Goal: Task Accomplishment & Management: Complete application form

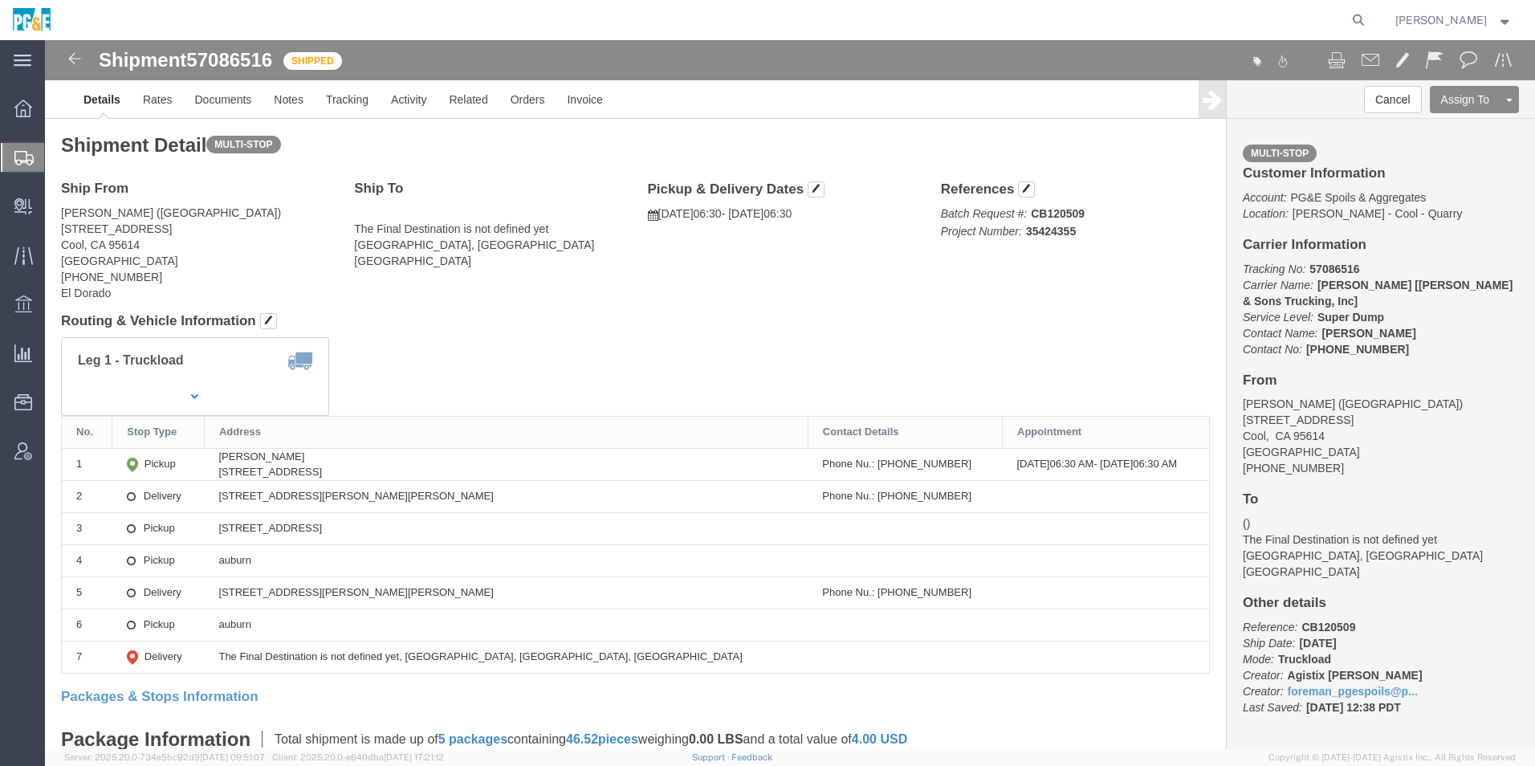
drag, startPoint x: 35, startPoint y: 19, endPoint x: 70, endPoint y: 18, distance: 34.5
click img
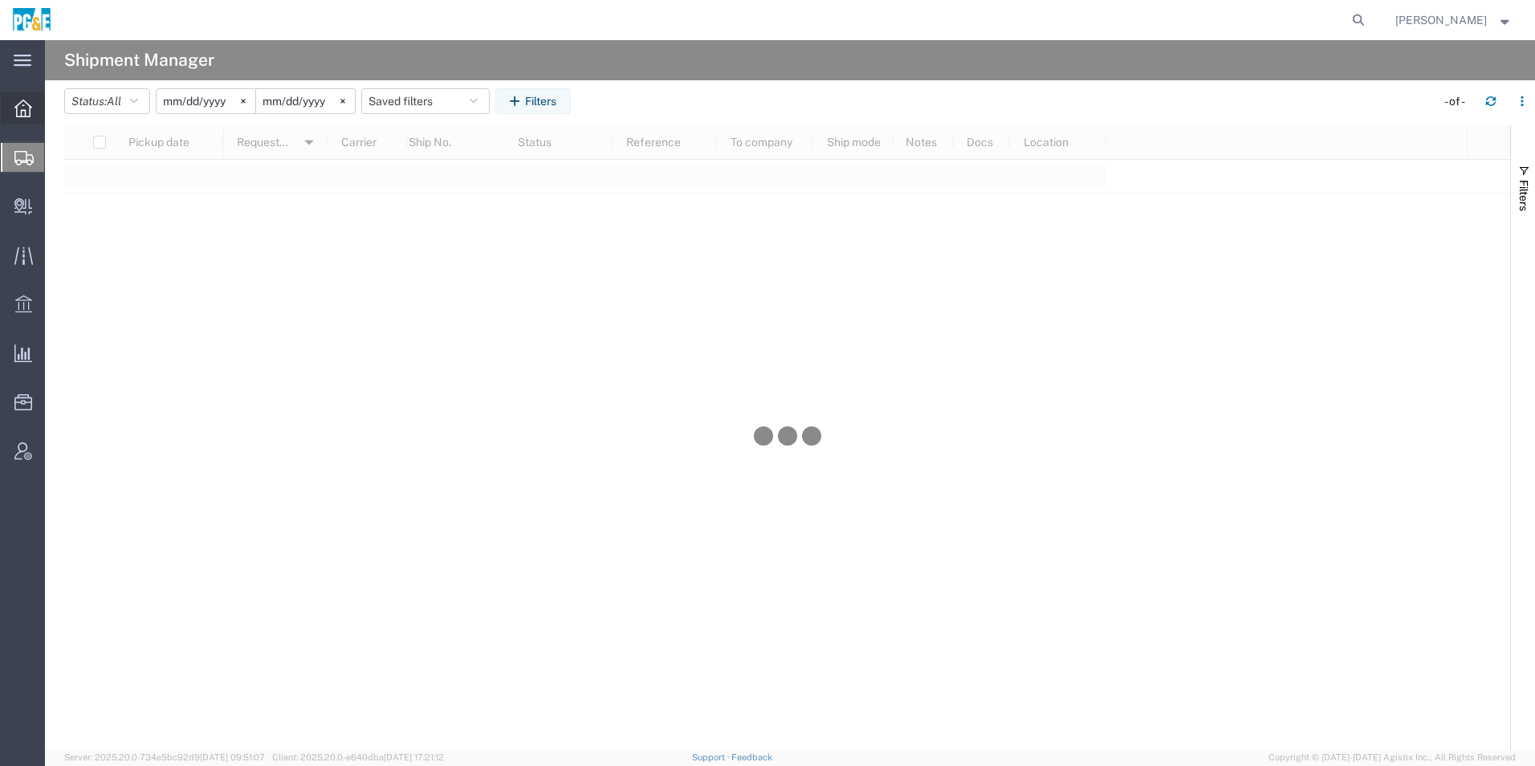
click at [31, 112] on icon at bounding box center [23, 109] width 18 height 18
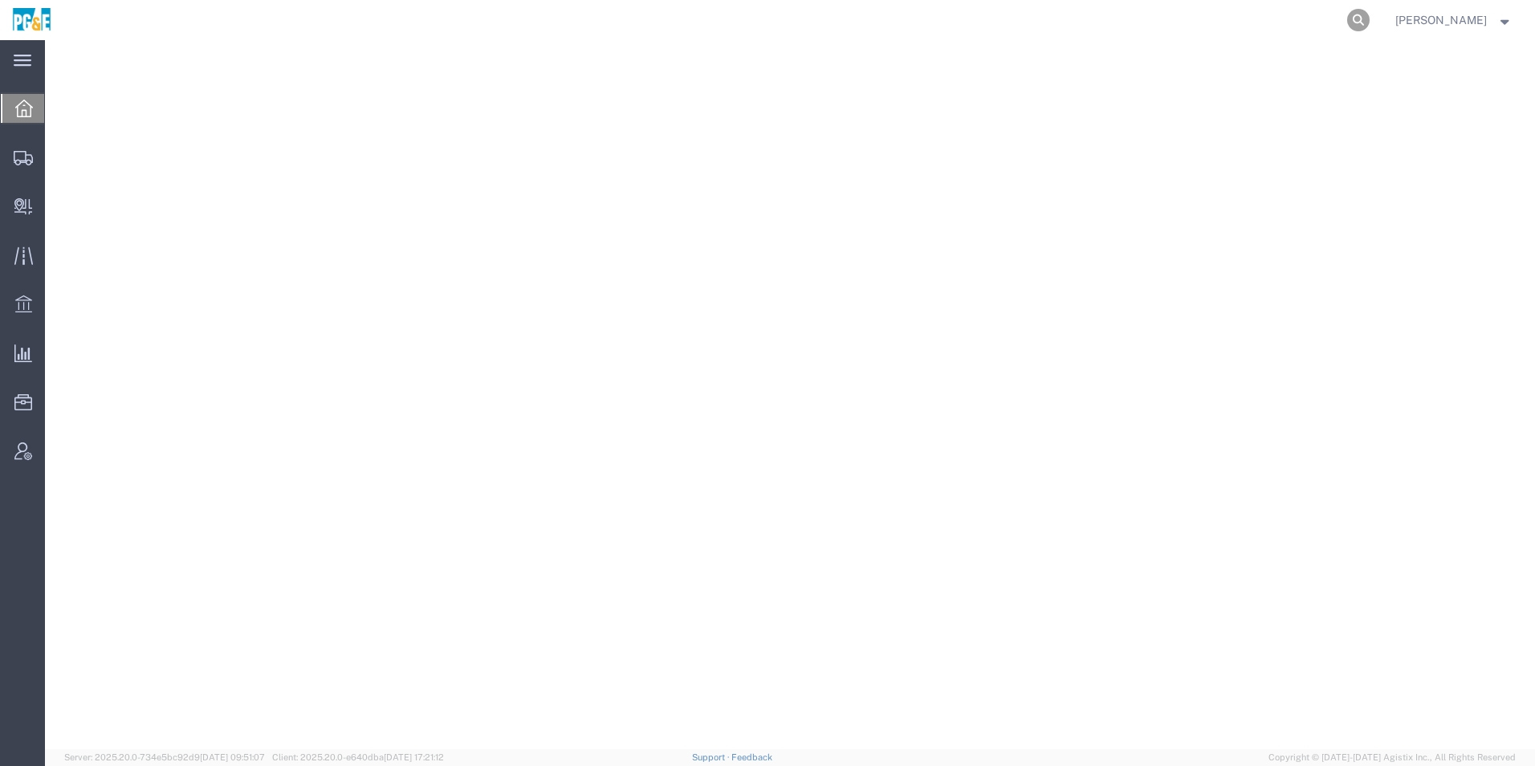
click at [1362, 19] on icon at bounding box center [1358, 20] width 22 height 22
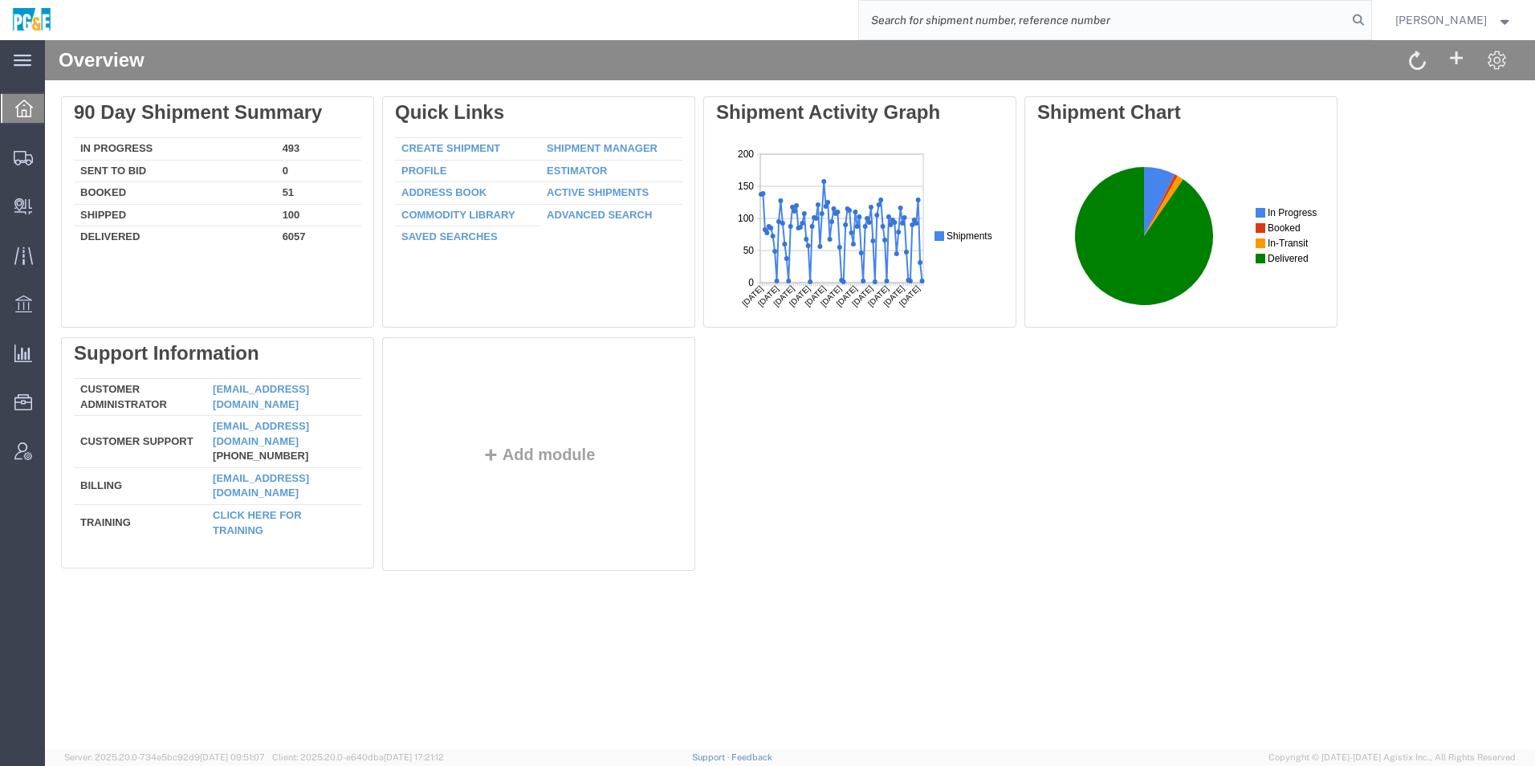
click at [977, 18] on input "search" at bounding box center [1103, 20] width 488 height 39
type input "56898822"
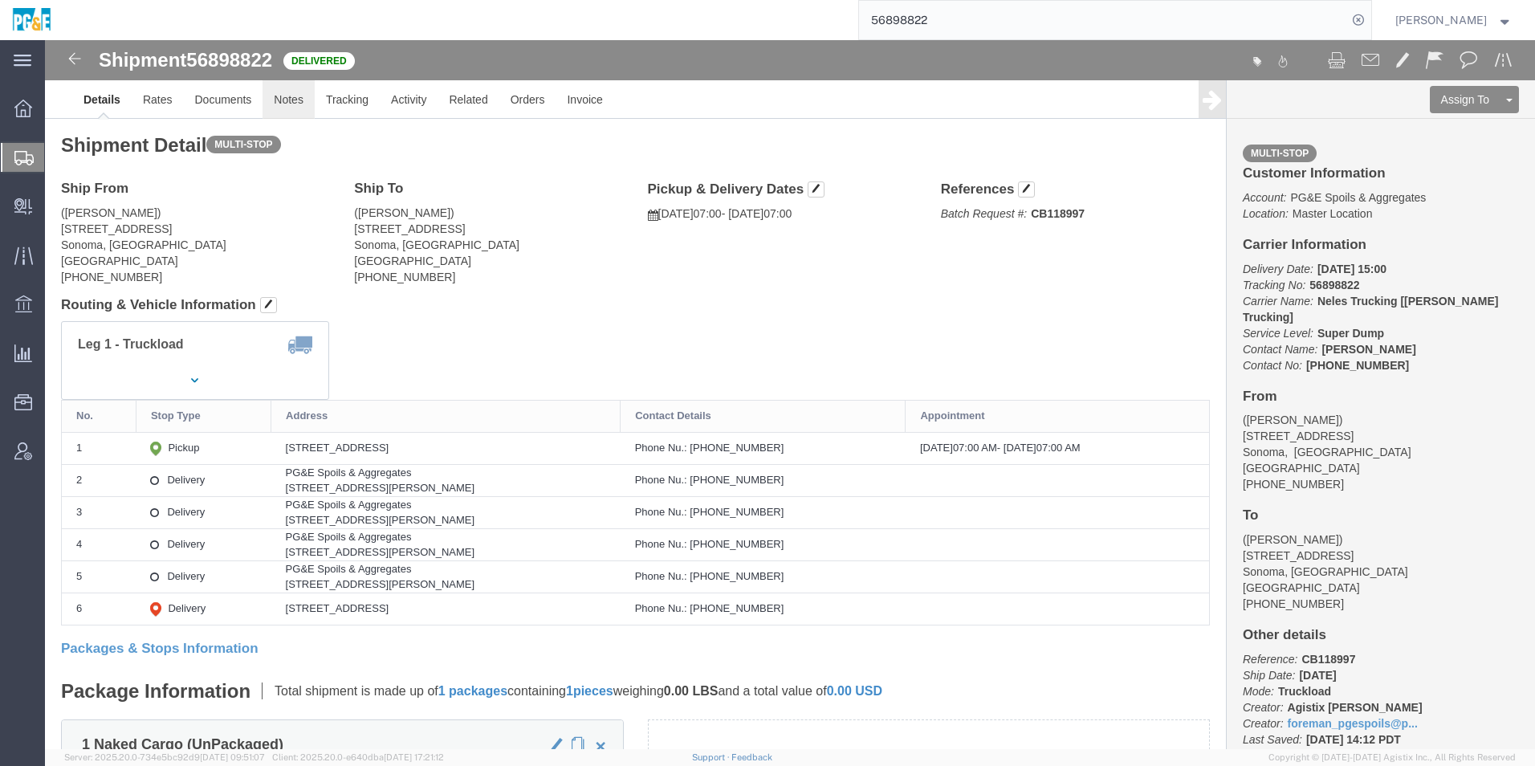
click link "Notes"
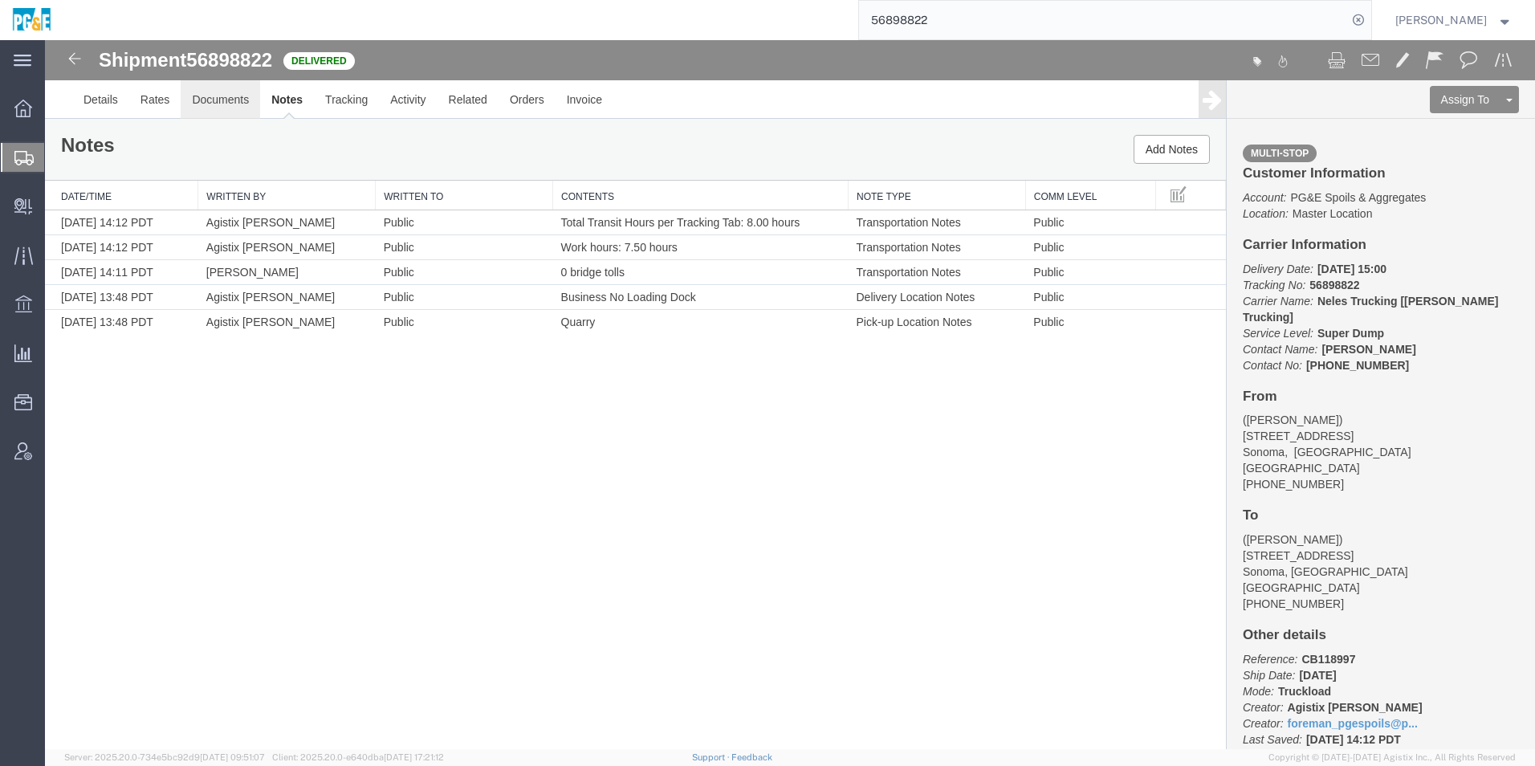
click at [219, 97] on link "Documents" at bounding box center [220, 99] width 79 height 39
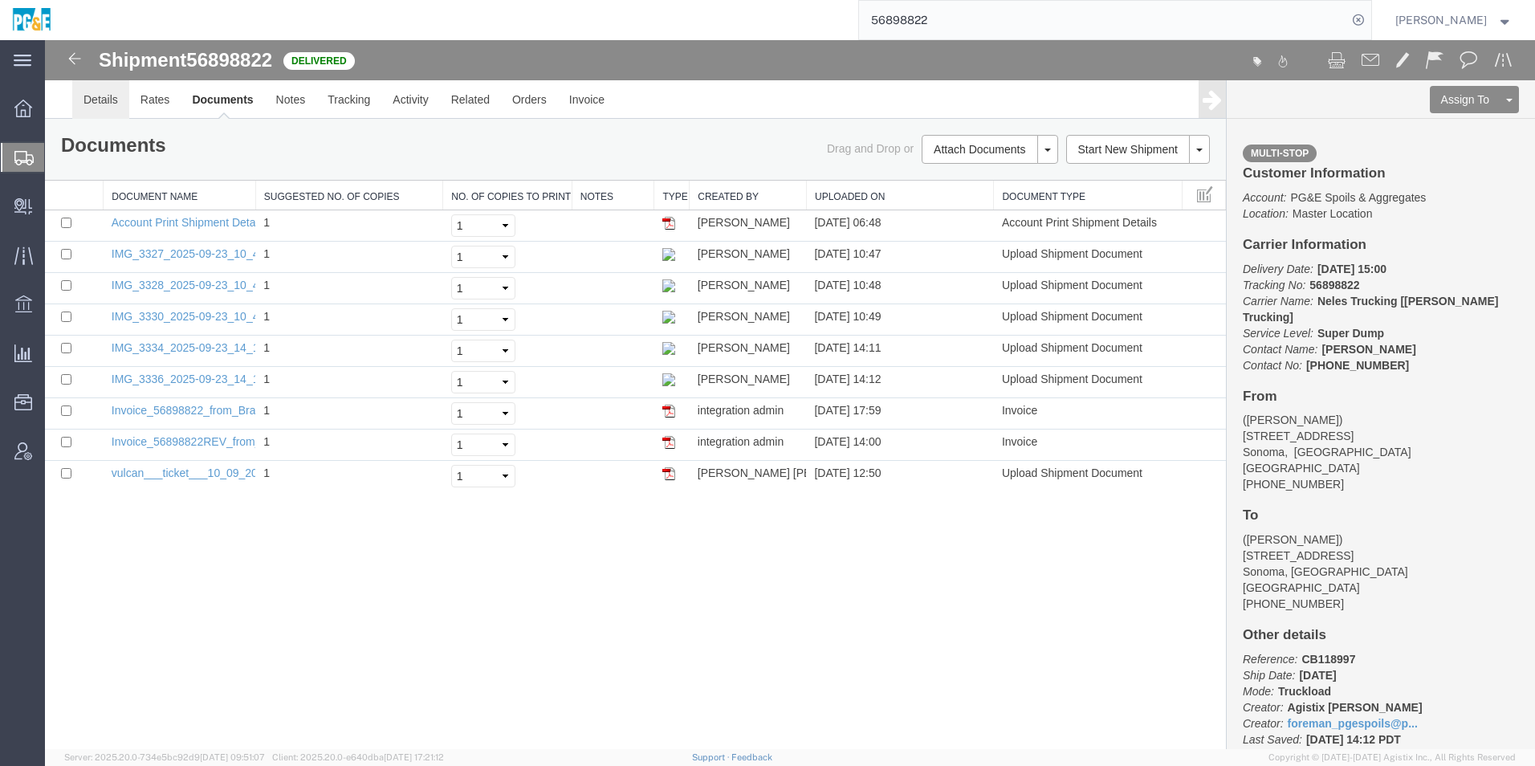
drag, startPoint x: 102, startPoint y: 100, endPoint x: 118, endPoint y: 112, distance: 19.6
click at [102, 100] on link "Details" at bounding box center [100, 99] width 57 height 39
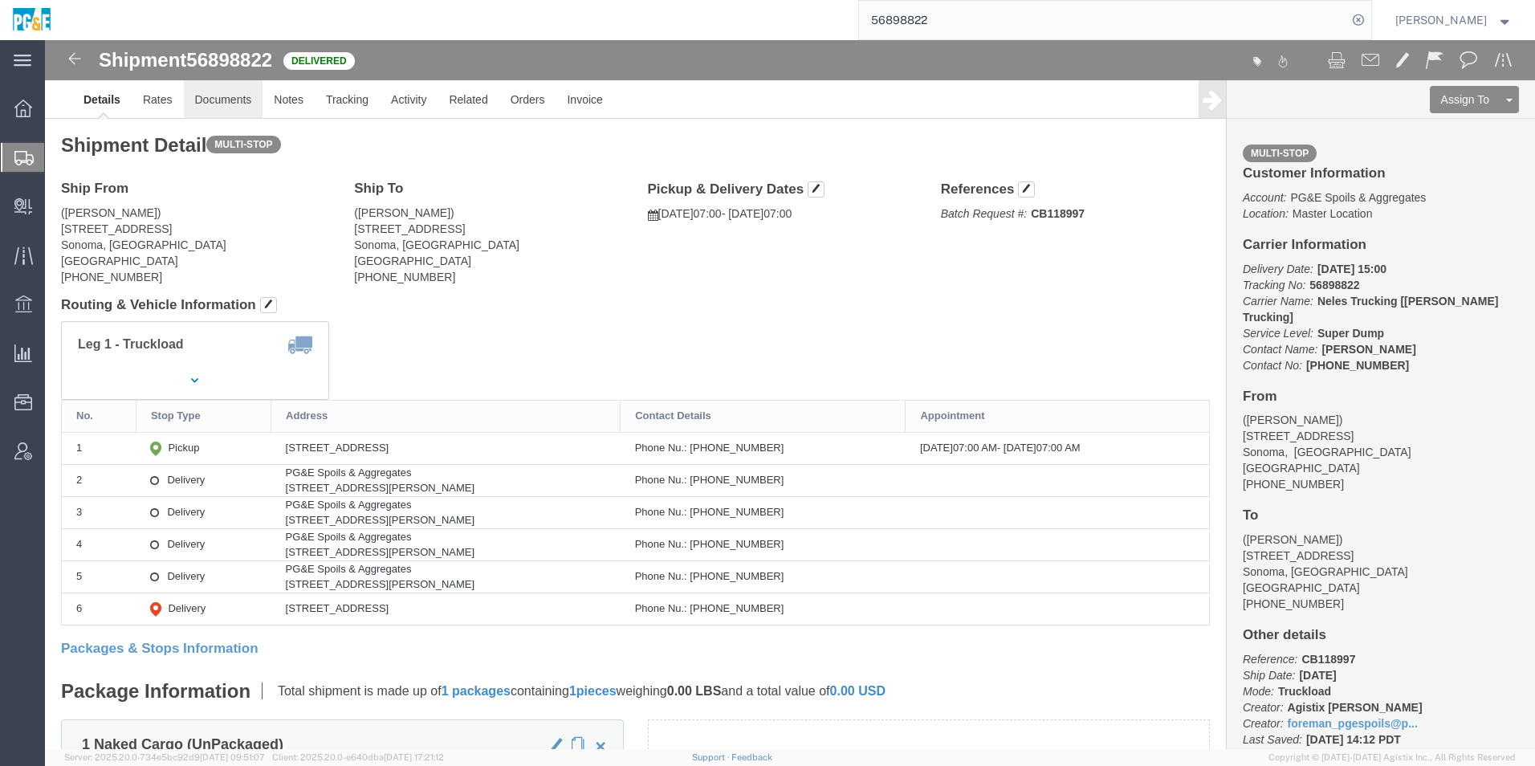
click link "Documents"
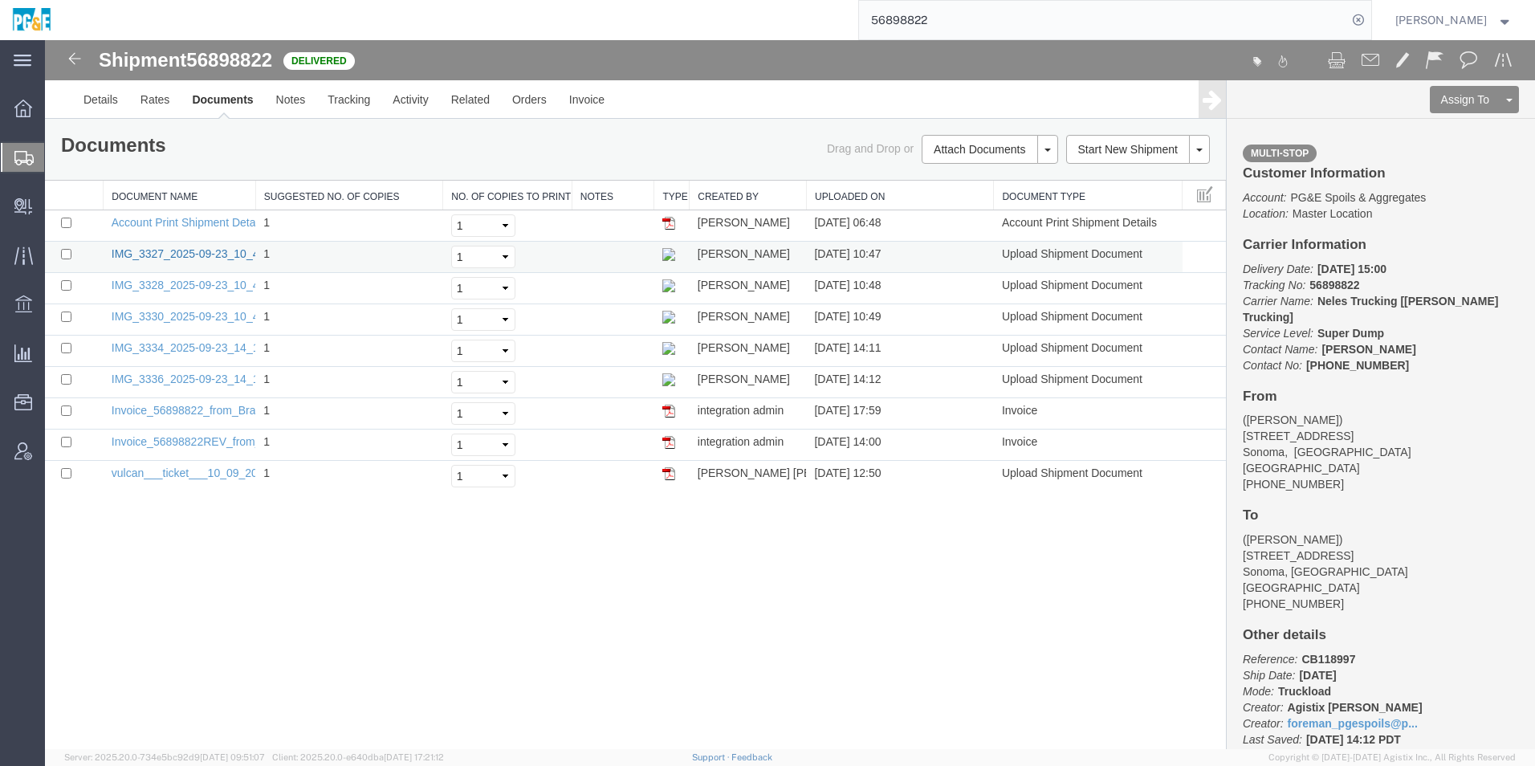
click at [219, 255] on link "IMG_3327_2025-09-23_10_47_46.jpeg" at bounding box center [210, 253] width 197 height 13
click at [212, 437] on link "Invoice_56898822REV_from_Bray_Trucking_Inc.pdf" at bounding box center [243, 441] width 262 height 13
click at [238, 378] on link "IMG_3336_2025-09-23_14_11_46.jpeg" at bounding box center [210, 378] width 197 height 13
click at [230, 352] on link "IMG_3334_2025-09-23_14_10_49.jpeg" at bounding box center [210, 347] width 197 height 13
click at [162, 346] on link "IMG_3334_2025-09-23_14_10_49.jpeg" at bounding box center [210, 347] width 197 height 13
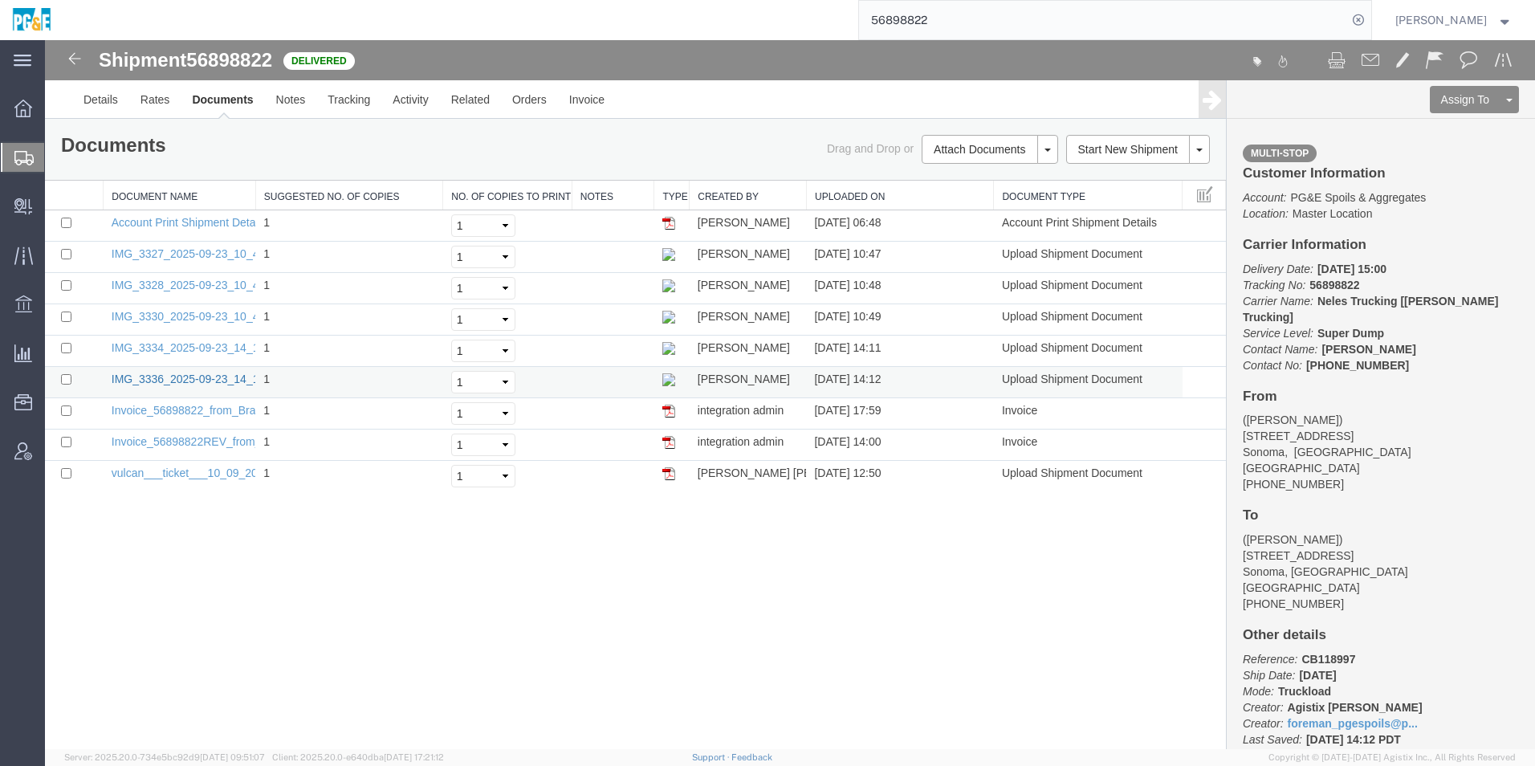
click at [221, 379] on link "IMG_3336_2025-09-23_14_11_46.jpeg" at bounding box center [210, 378] width 197 height 13
click at [203, 309] on td "IMG_3330_2025-09-23_10_49_43.jpeg" at bounding box center [180, 319] width 153 height 31
click at [203, 315] on link "IMG_3330_2025-09-23_10_49_43.jpeg" at bounding box center [210, 316] width 197 height 13
click at [221, 284] on link "IMG_3328_2025-09-23_10_48_43.jpeg" at bounding box center [210, 285] width 197 height 13
click at [157, 252] on link "IMG_3327_2025-09-23_10_47_46.jpeg" at bounding box center [210, 253] width 197 height 13
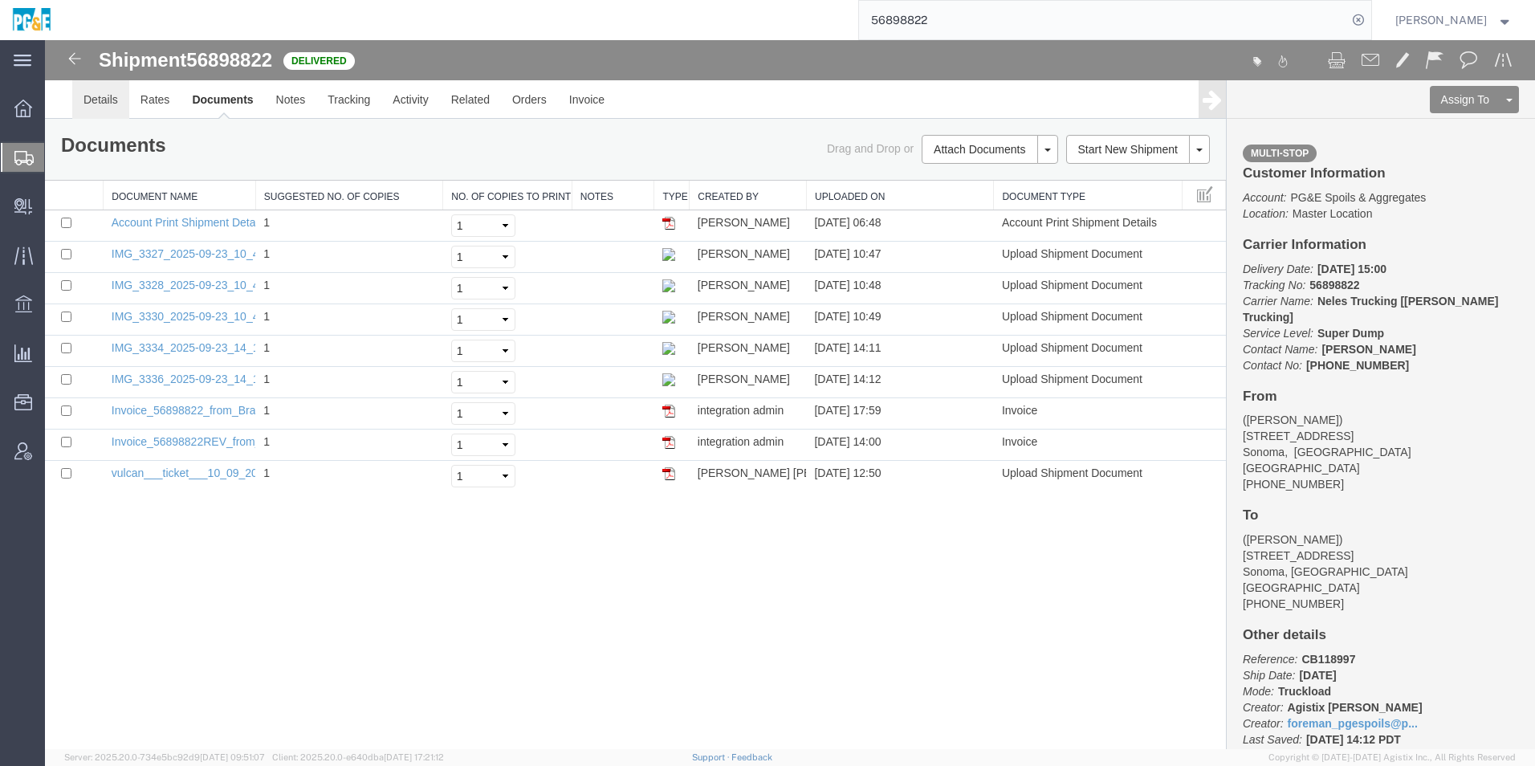
drag, startPoint x: 116, startPoint y: 107, endPoint x: 166, endPoint y: 113, distance: 51.0
click at [116, 107] on link "Details" at bounding box center [100, 99] width 57 height 39
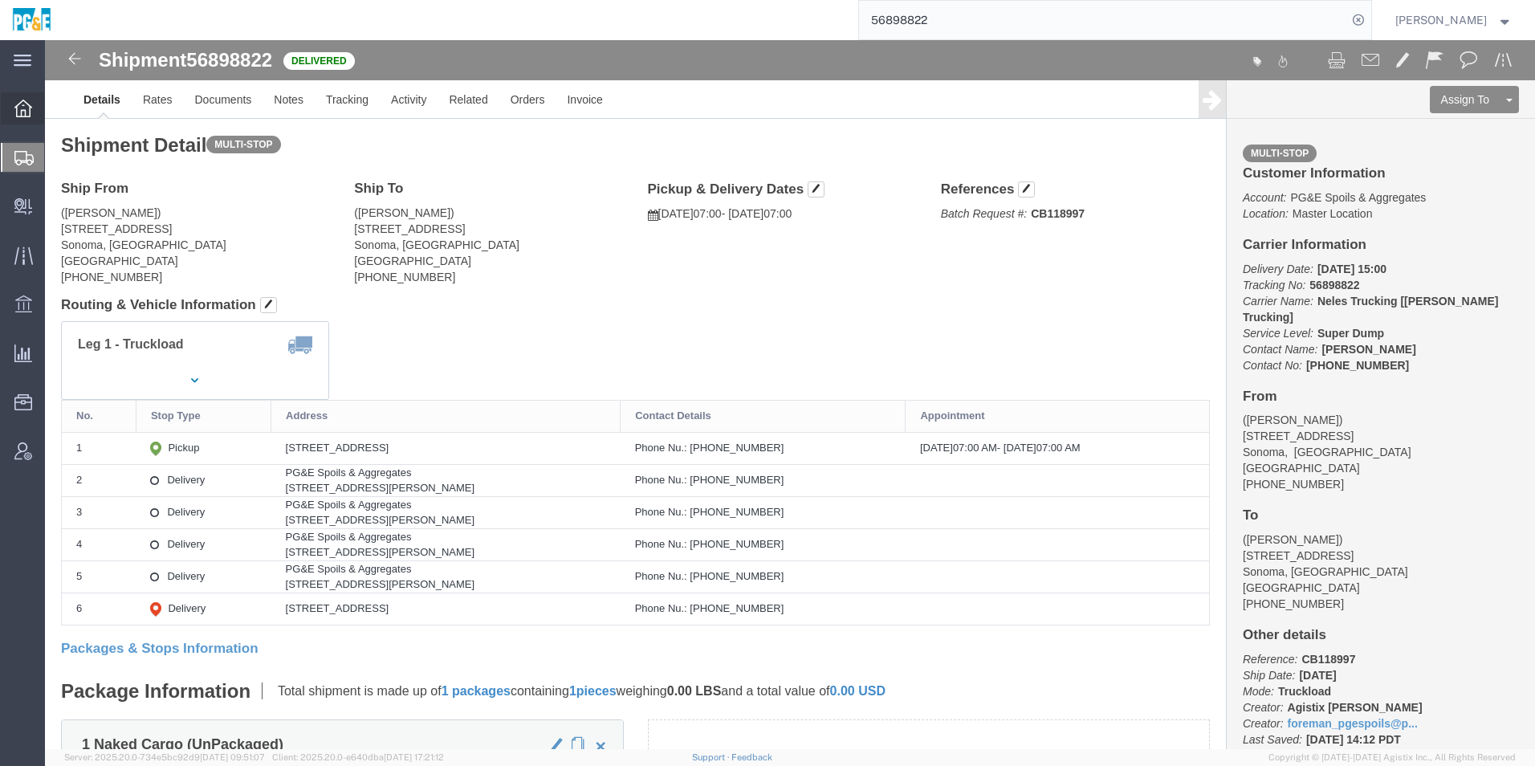
click at [6, 108] on div at bounding box center [23, 108] width 45 height 32
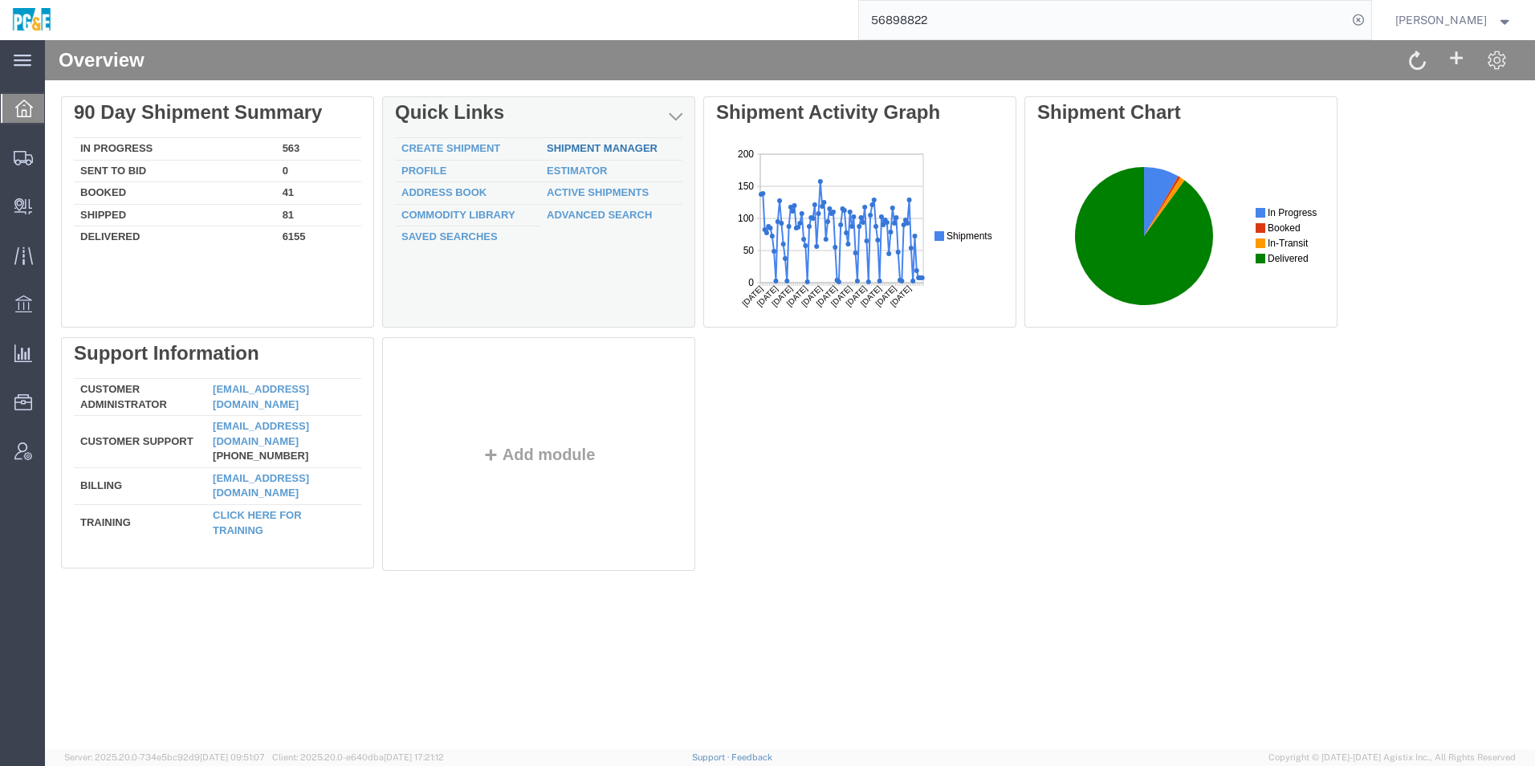
click at [587, 148] on link "Shipment Manager" at bounding box center [602, 148] width 111 height 12
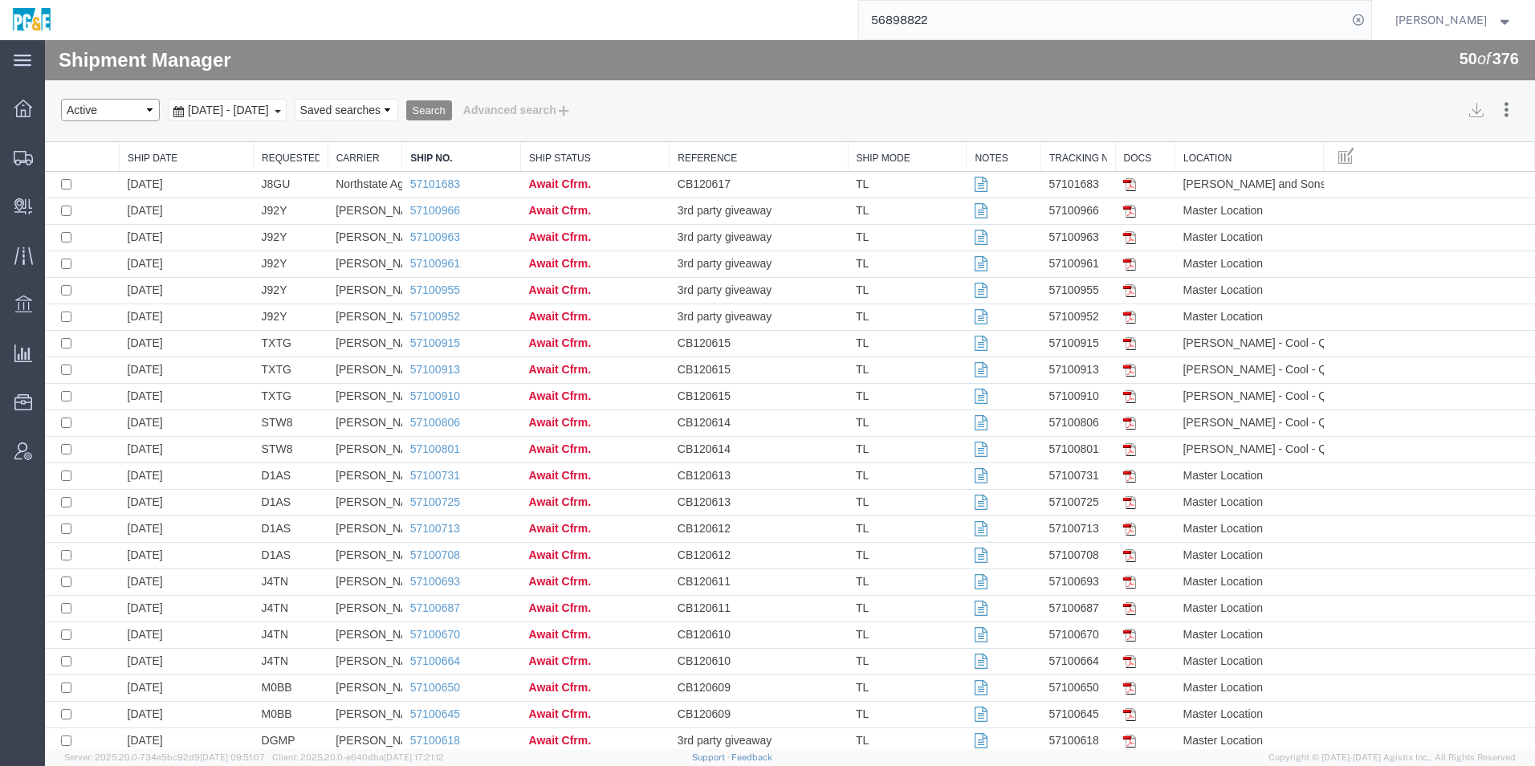
click at [136, 116] on select "Select status Active All Shipments Approved Booked Canceled Delivered Denied Ne…" at bounding box center [110, 110] width 99 height 22
select select "ALL"
click at [61, 99] on select "Select status Active All Shipments Approved Booked Canceled Delivered Denied Ne…" at bounding box center [110, 110] width 99 height 22
click at [281, 101] on div "Sep 10th 2025 - Oct 10th 2025" at bounding box center [227, 110] width 119 height 22
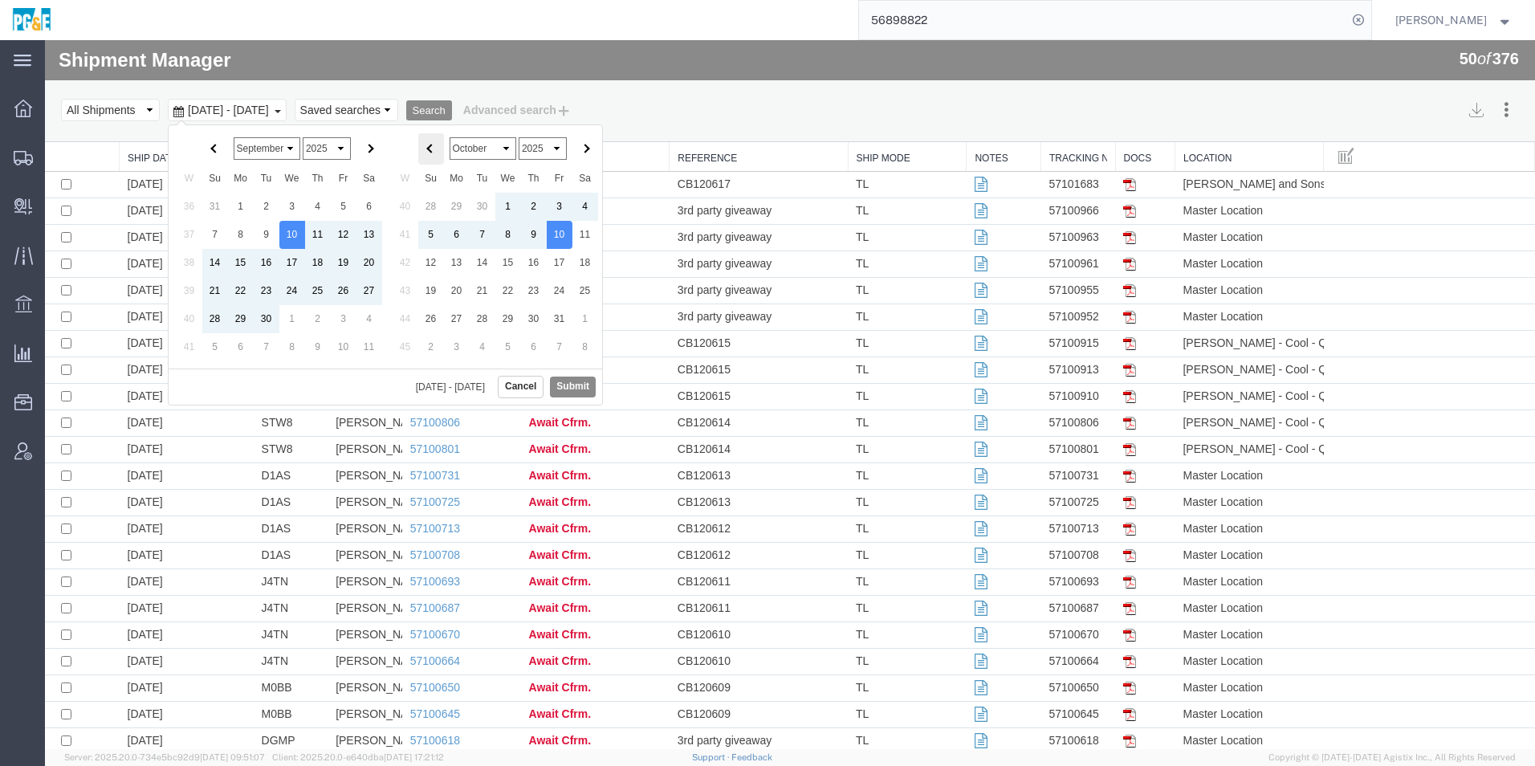
click at [422, 156] on th at bounding box center [431, 148] width 26 height 31
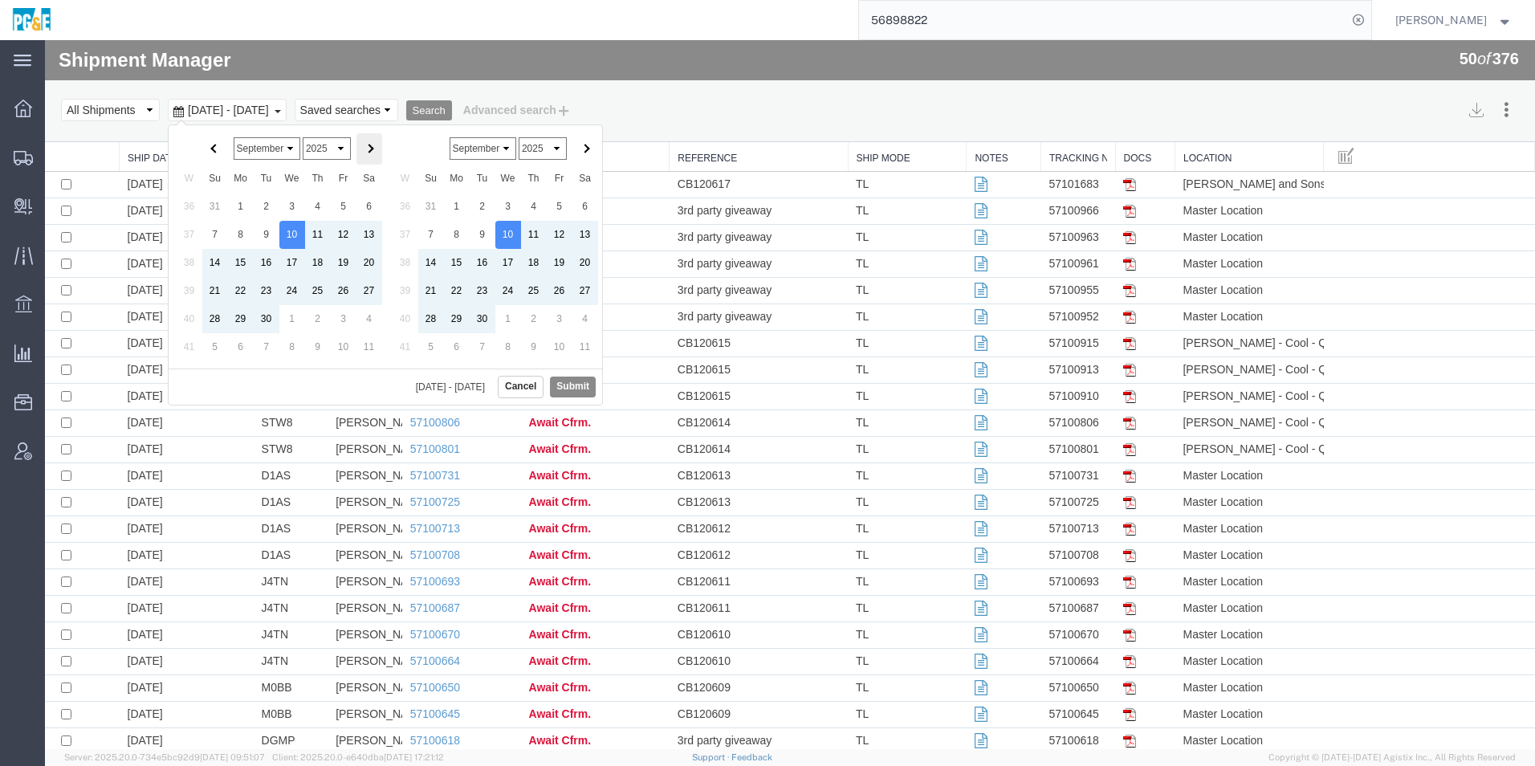
click at [378, 151] on th at bounding box center [369, 148] width 26 height 31
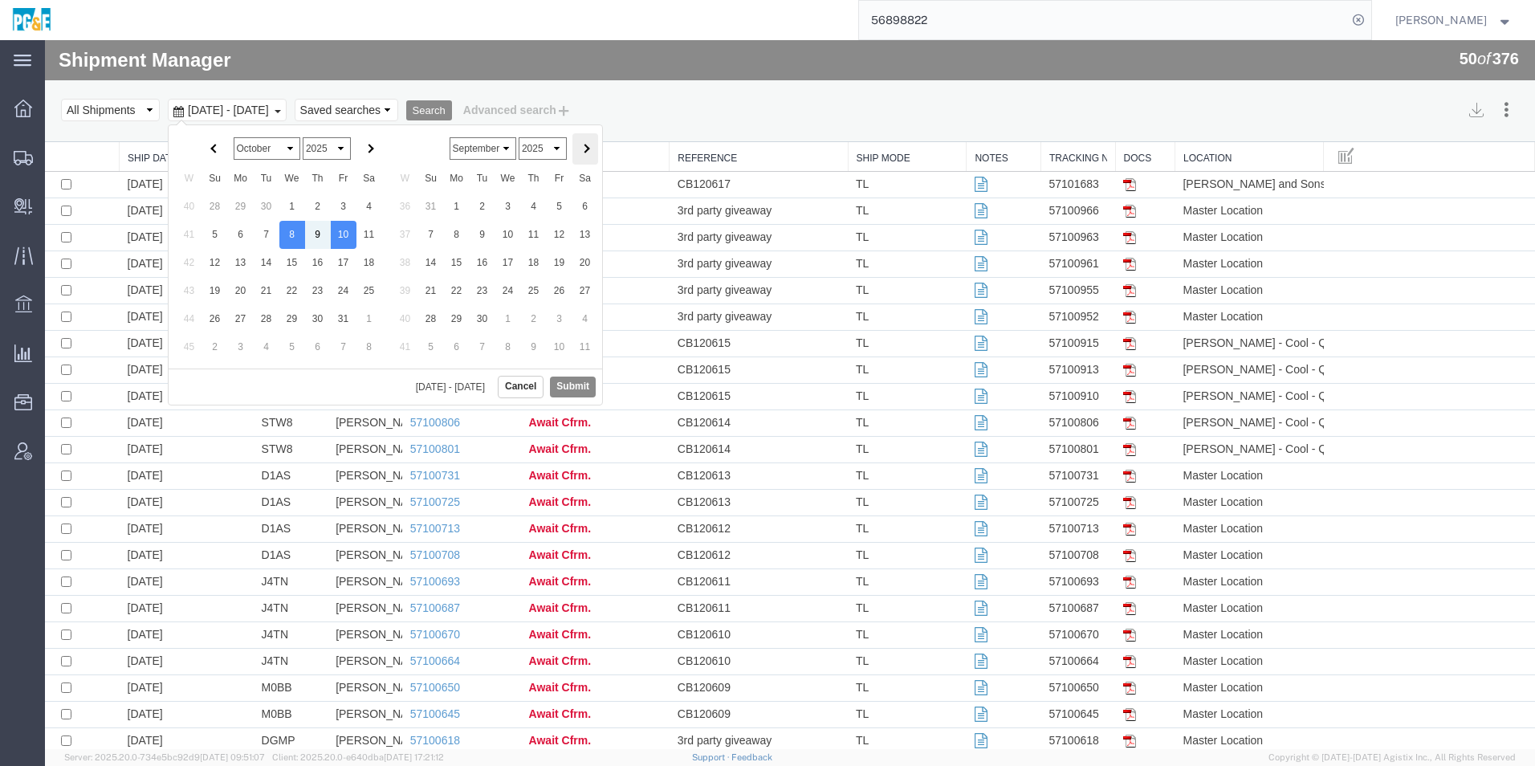
click at [583, 151] on span at bounding box center [584, 149] width 9 height 9
drag, startPoint x: 574, startPoint y: 389, endPoint x: 552, endPoint y: 387, distance: 22.5
click at [573, 389] on button "Submit" at bounding box center [573, 387] width 46 height 20
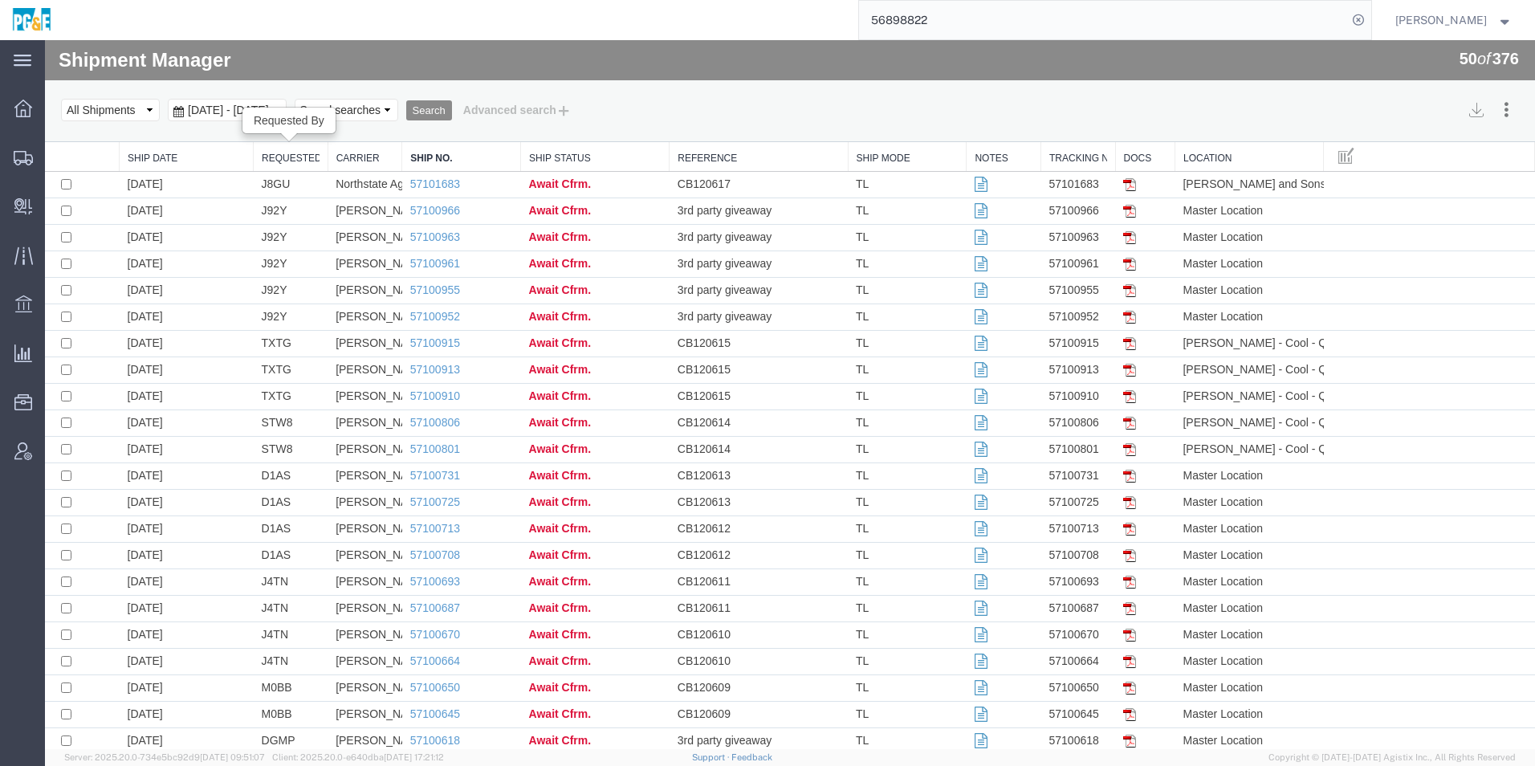
click at [289, 159] on link "Requested By" at bounding box center [291, 159] width 58 height 14
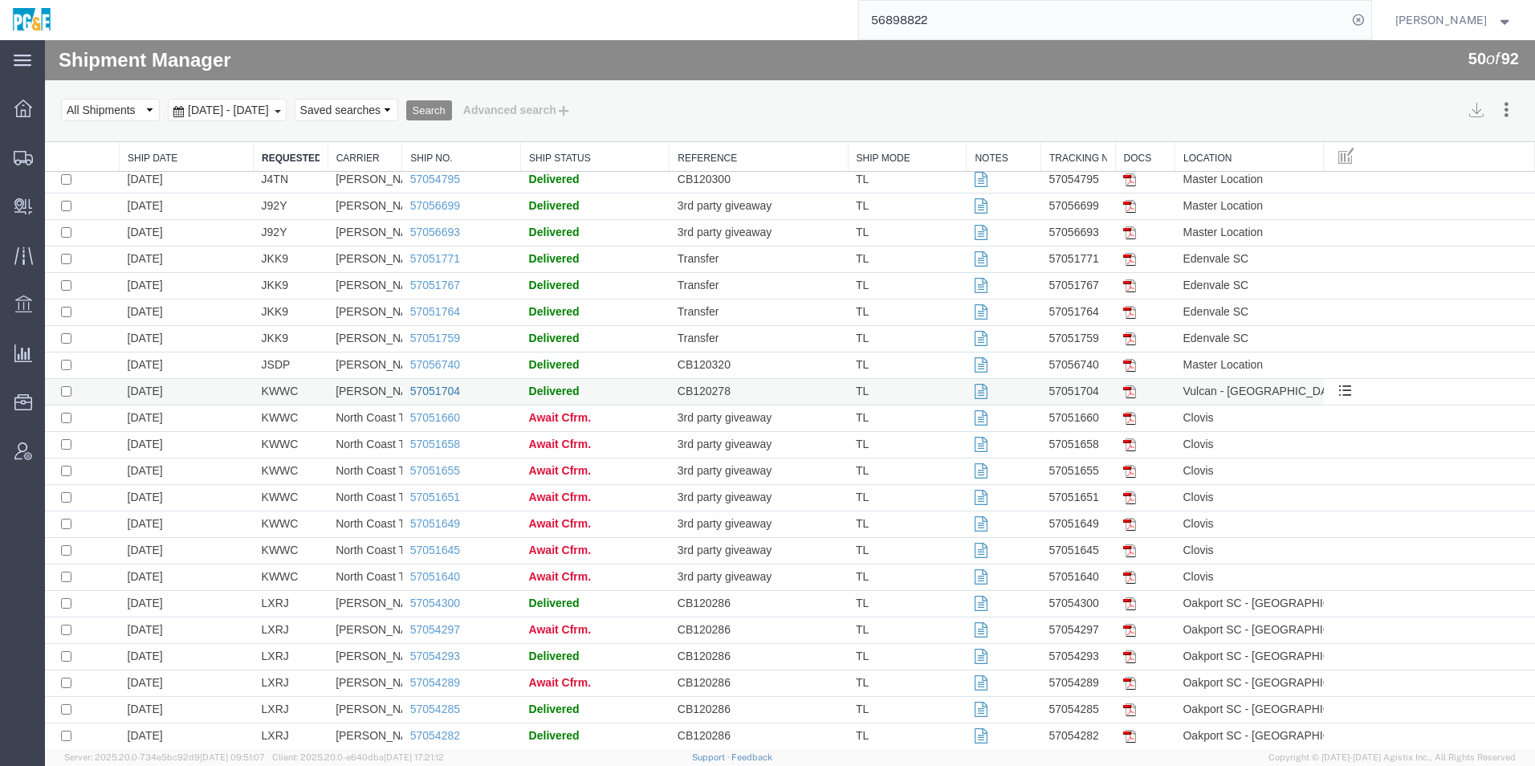
scroll to position [562, 0]
click at [283, 159] on link "Requested By" at bounding box center [291, 159] width 58 height 14
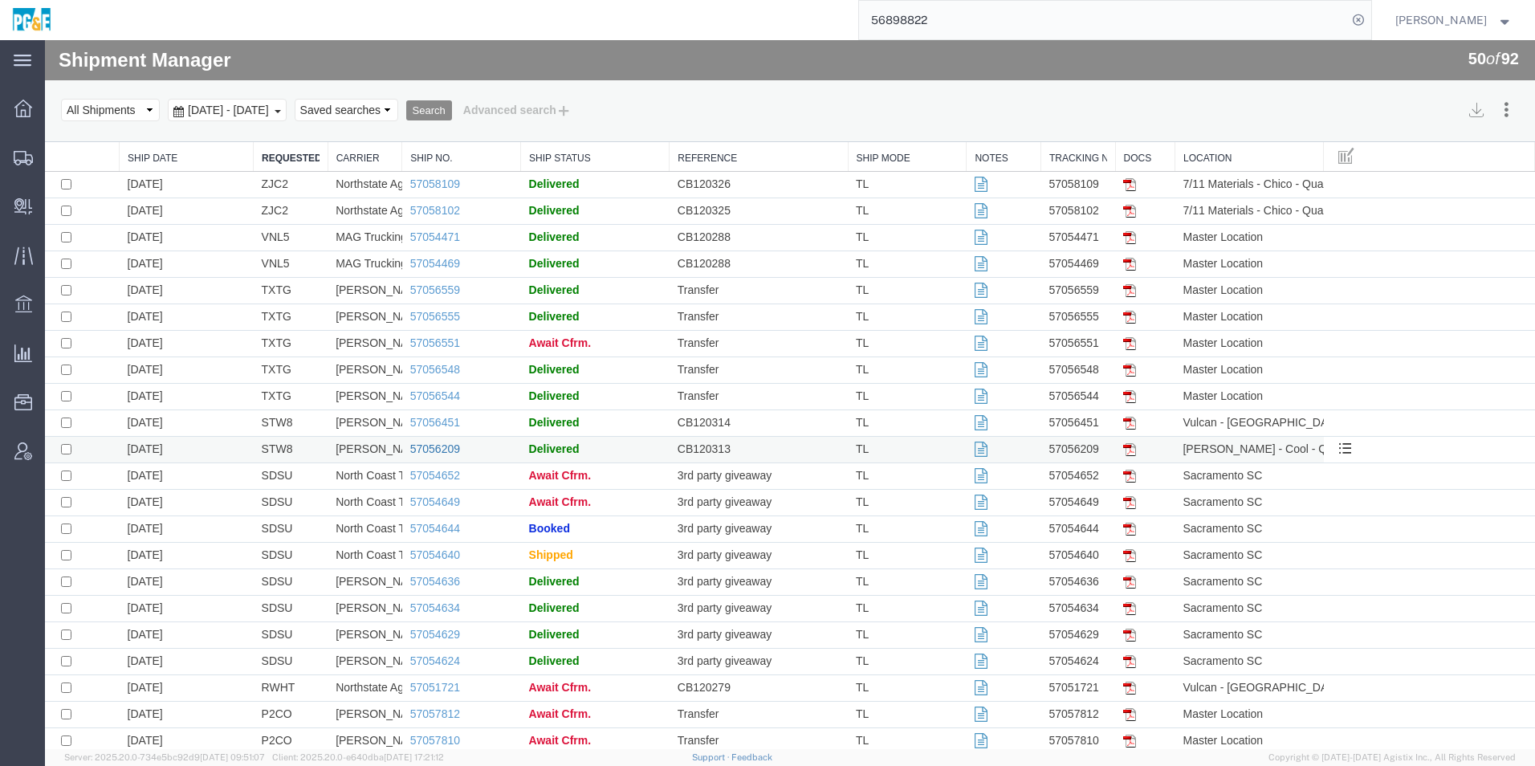
click at [444, 450] on link "57056209" at bounding box center [435, 448] width 50 height 13
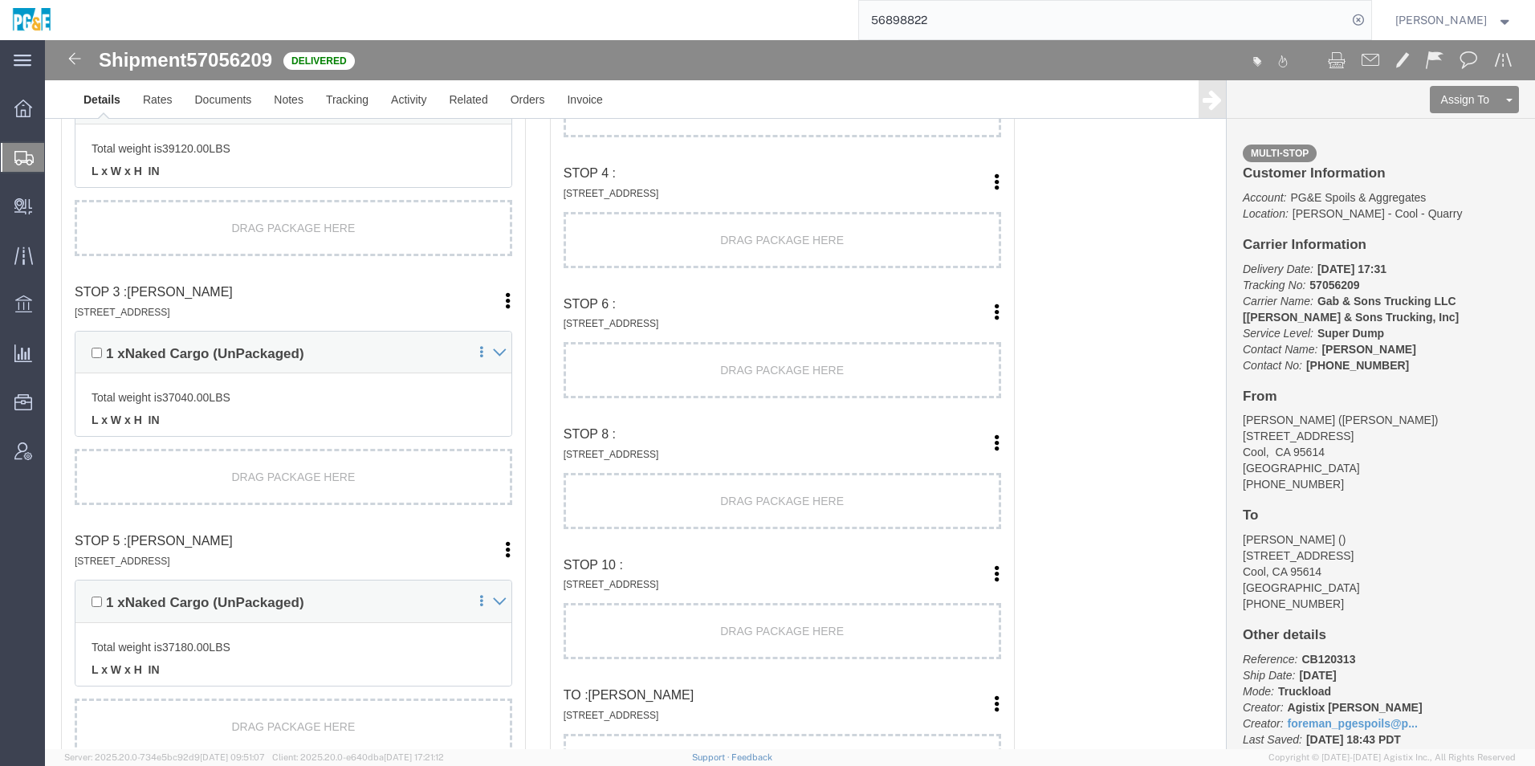
scroll to position [2168, 0]
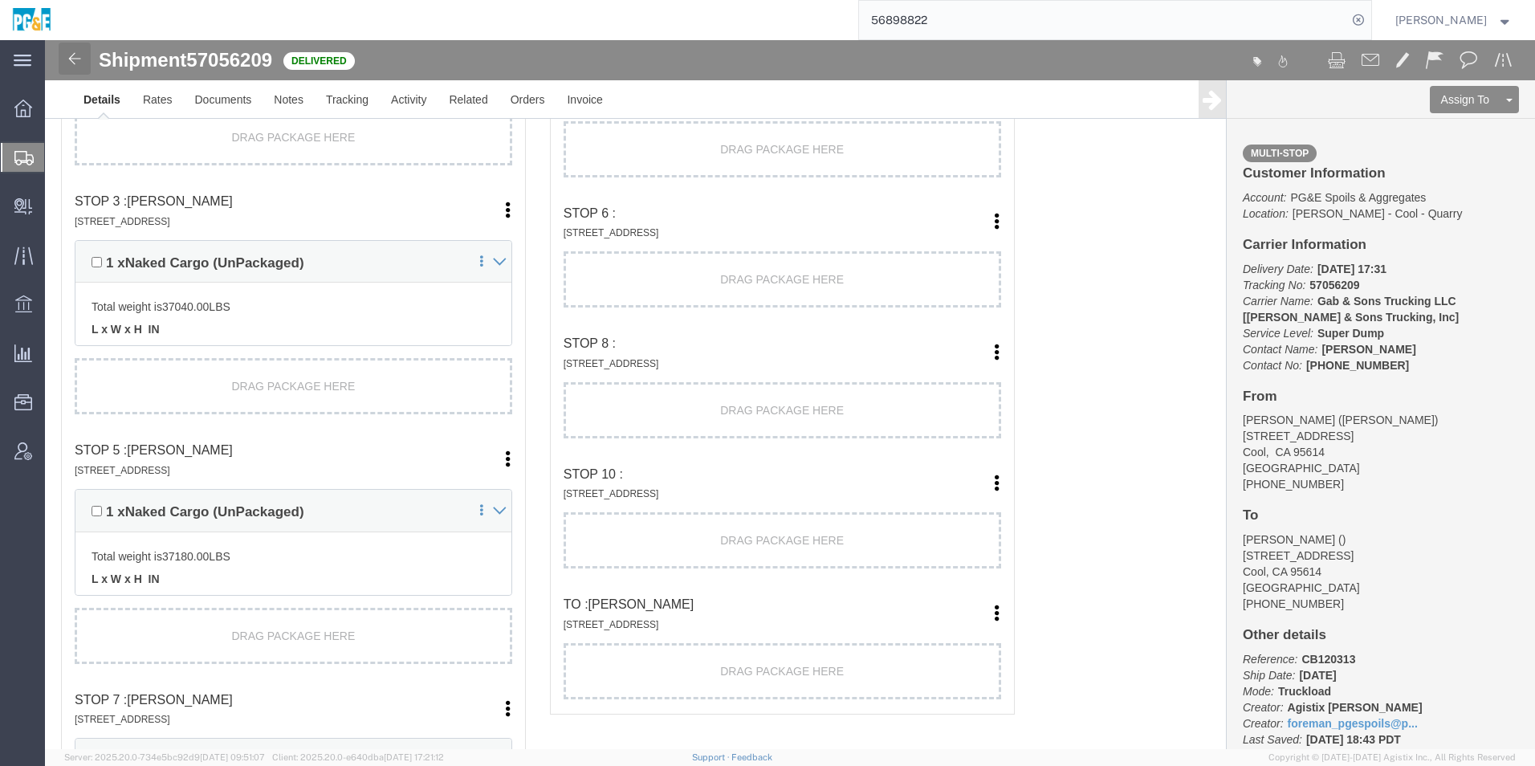
click link
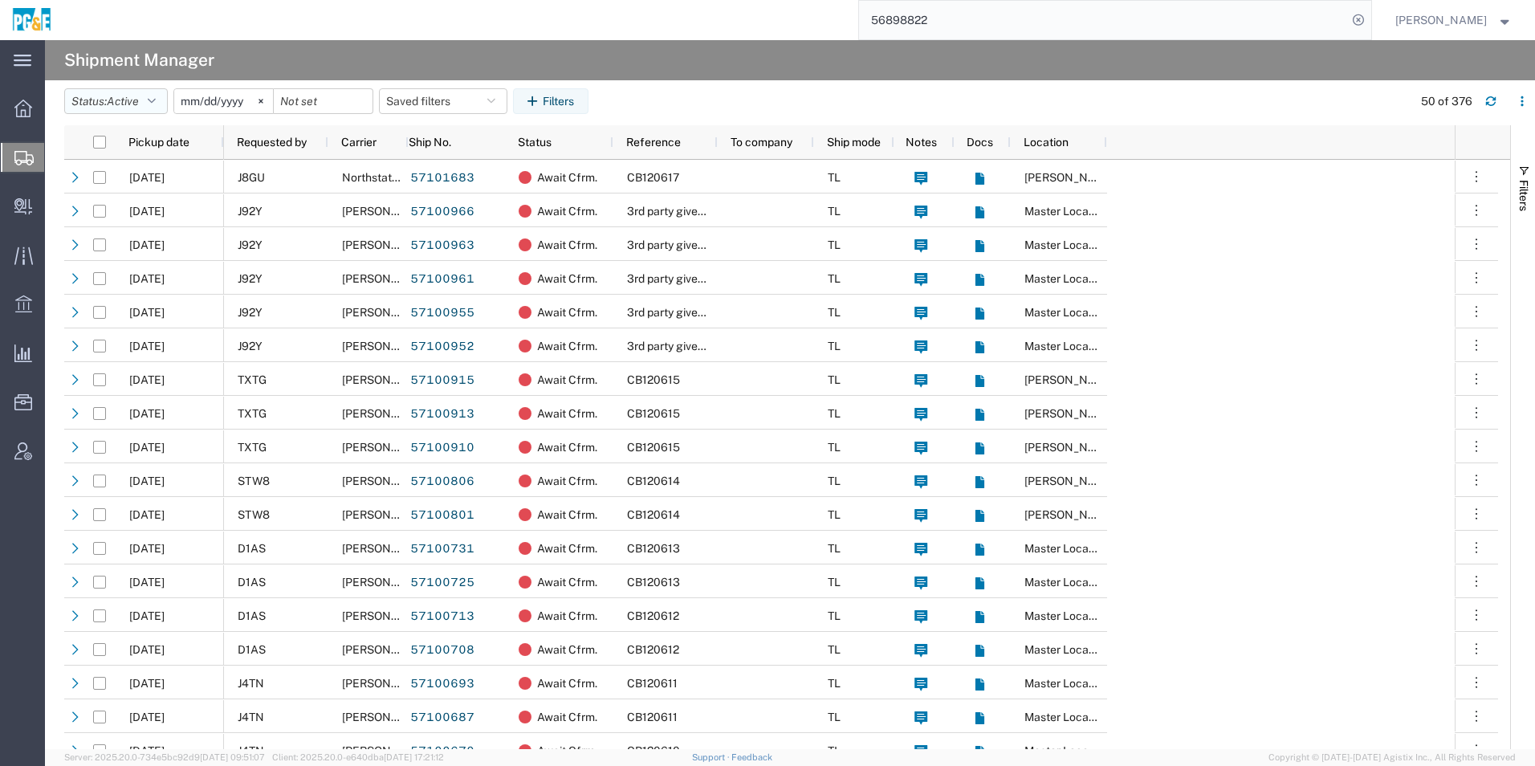
click at [129, 104] on span "Active" at bounding box center [123, 101] width 32 height 13
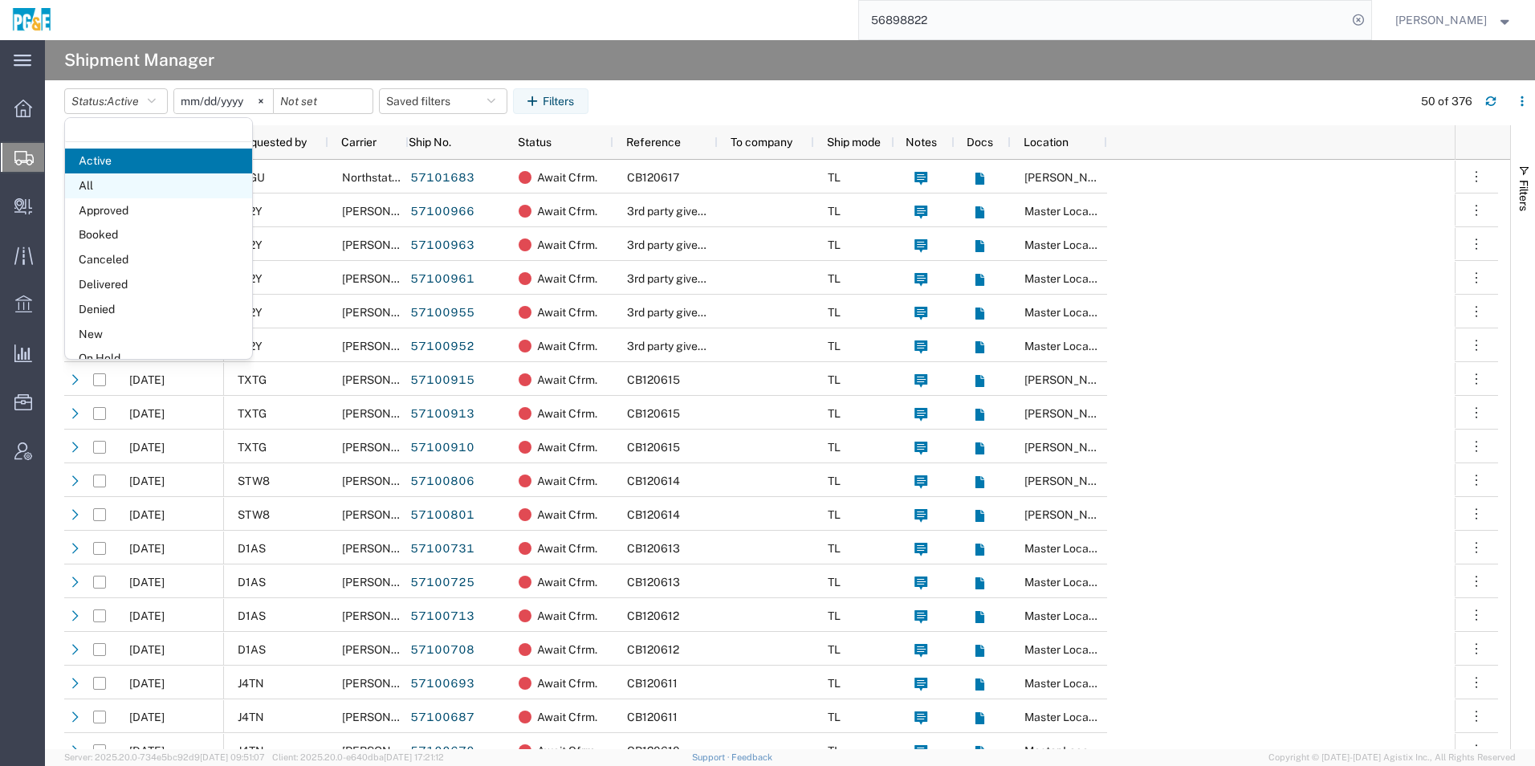
click at [120, 188] on span "All" at bounding box center [158, 185] width 187 height 25
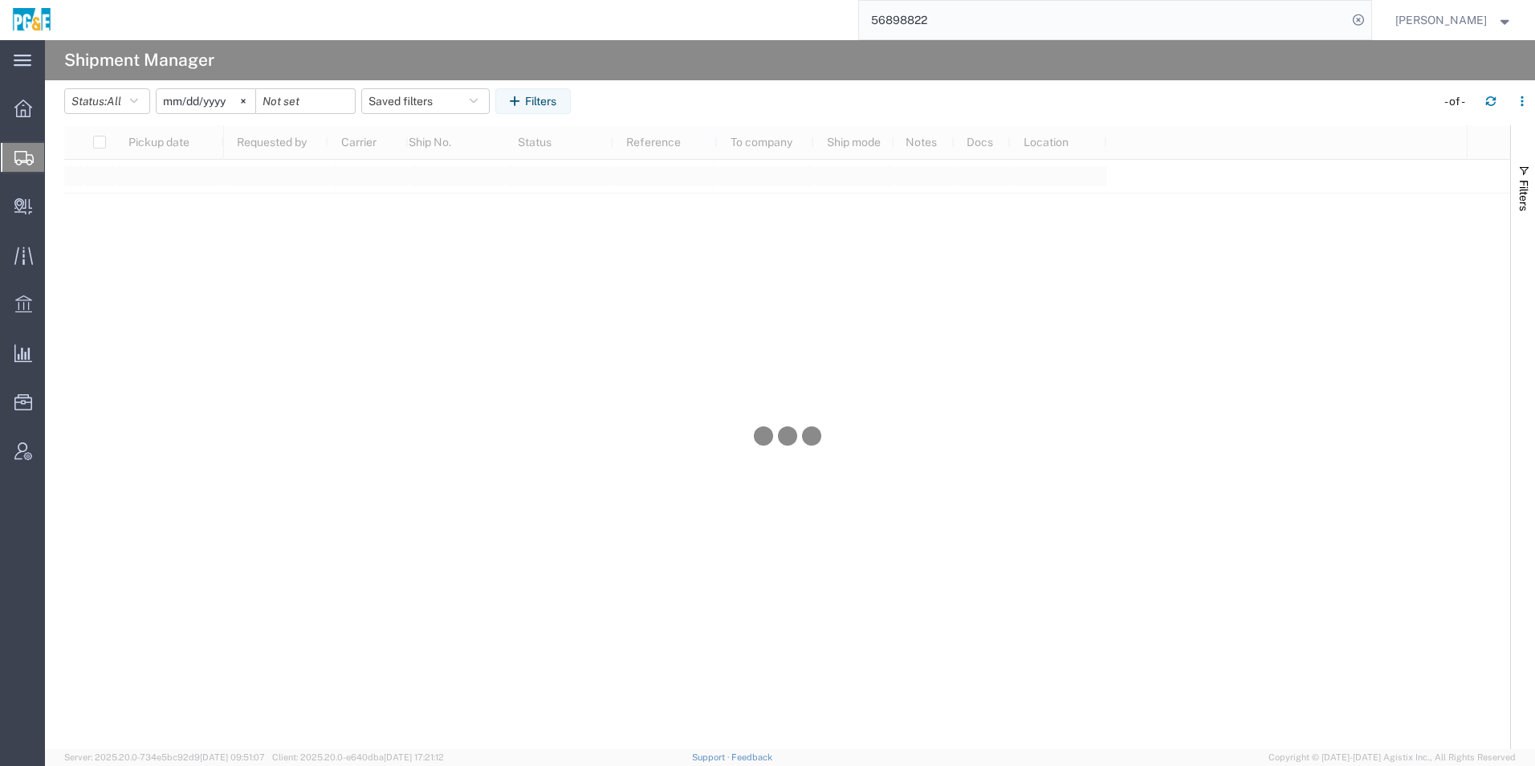
click at [206, 102] on input "2025-09-10" at bounding box center [206, 101] width 99 height 24
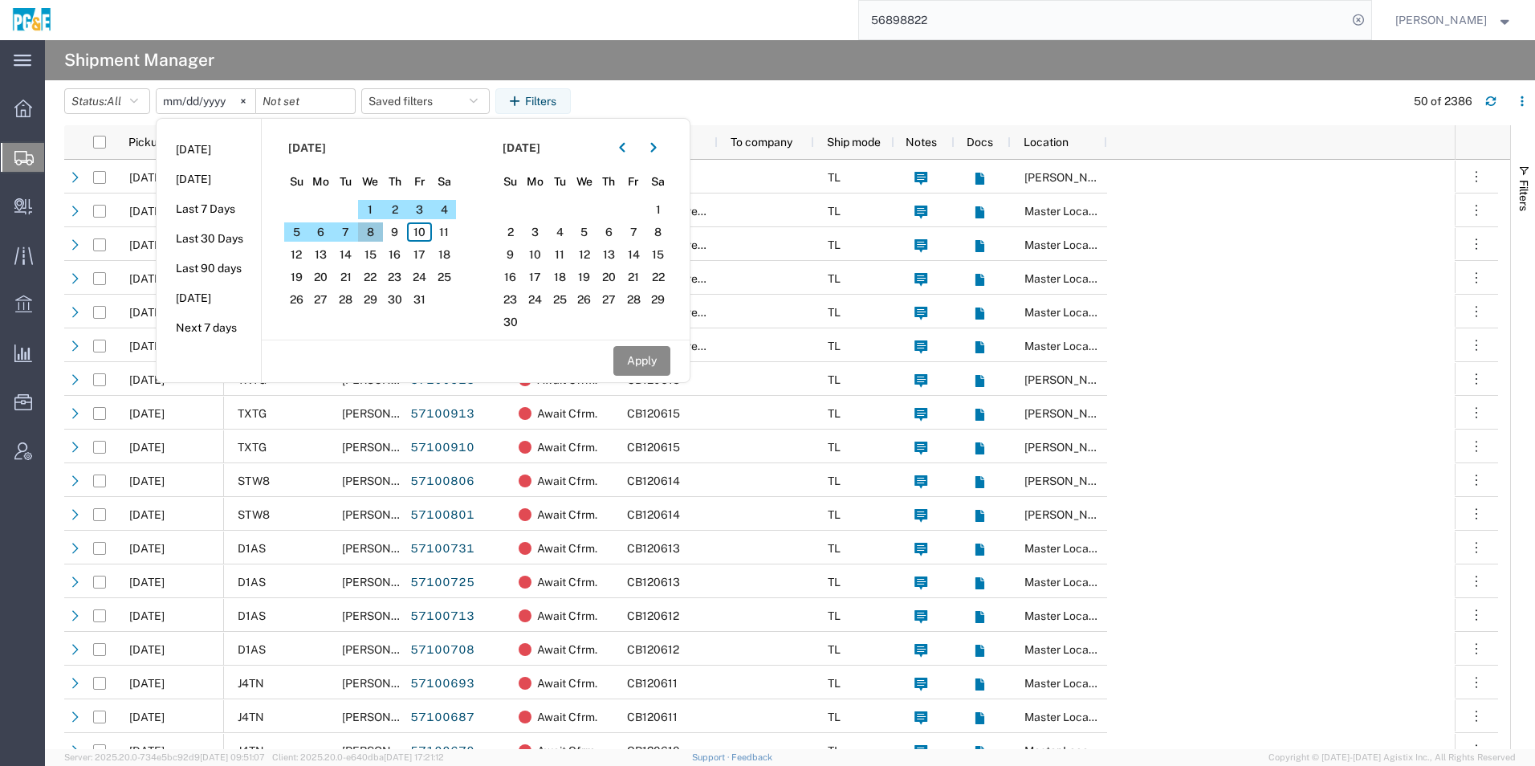
click at [376, 238] on span "8" at bounding box center [370, 231] width 25 height 19
click at [621, 145] on button "button" at bounding box center [622, 148] width 26 height 26
click at [592, 231] on span "8" at bounding box center [584, 231] width 25 height 19
click at [661, 360] on button "Apply" at bounding box center [641, 361] width 57 height 30
type input "2025-10-08"
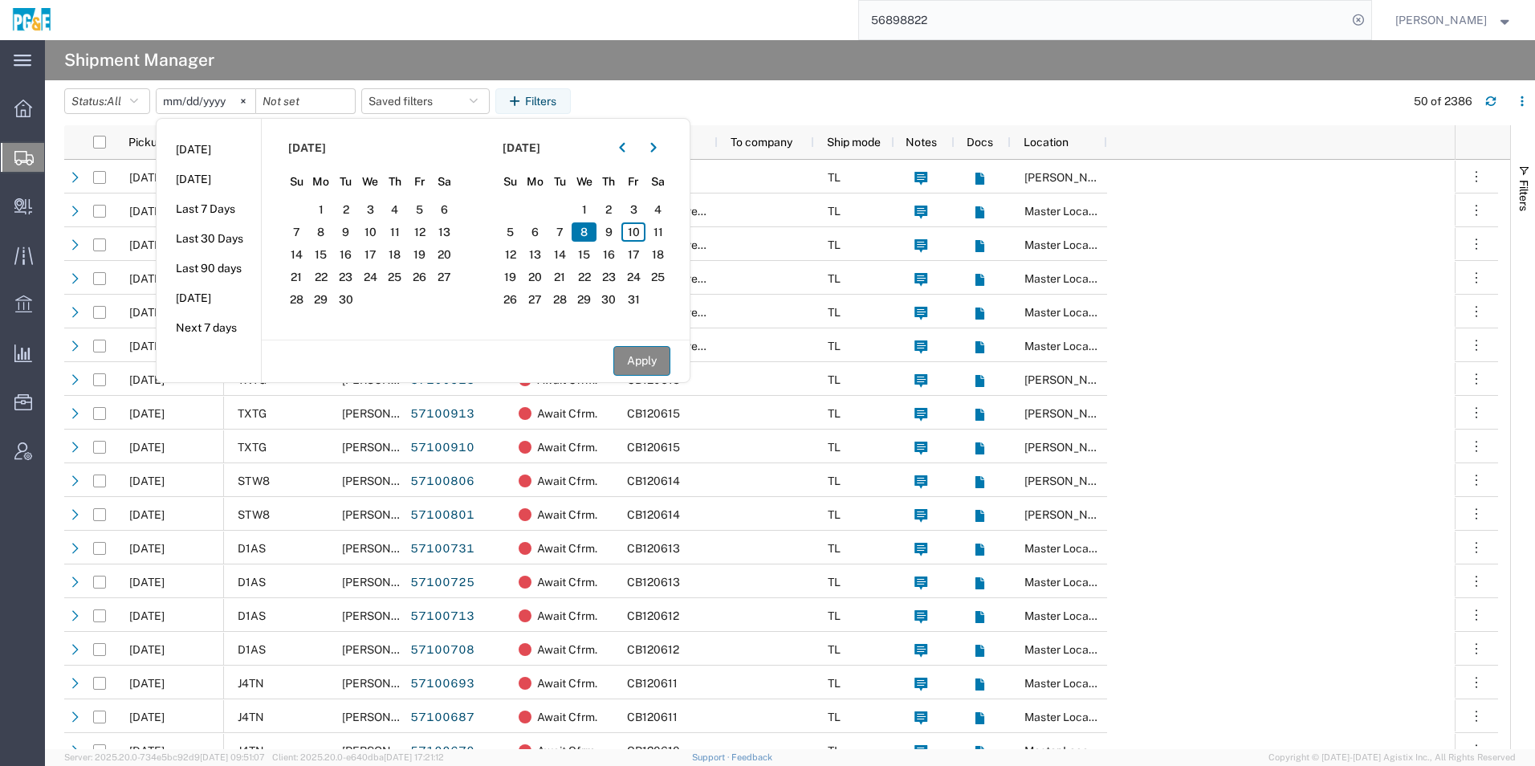
type input "2025-10-08"
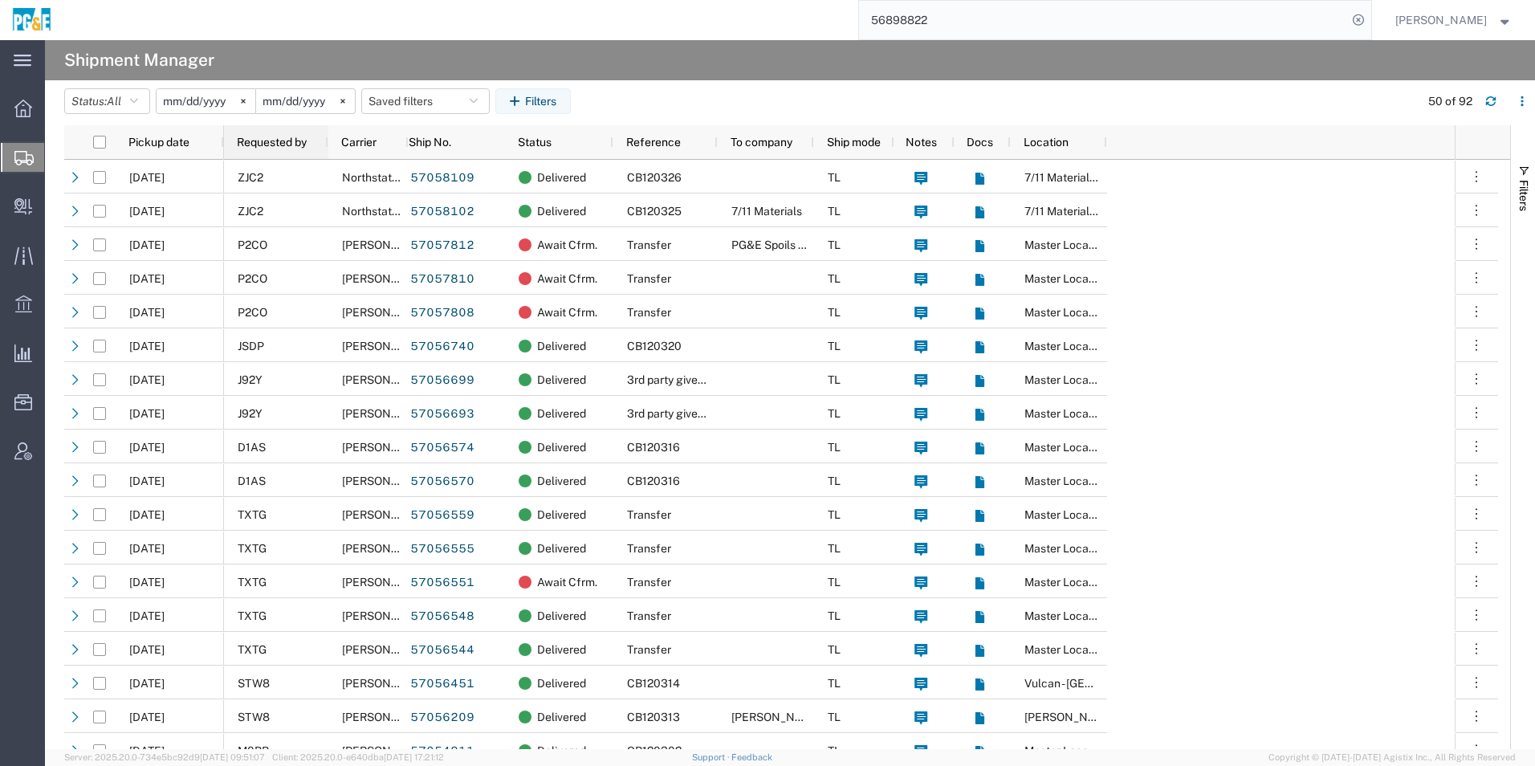
click at [284, 137] on span "Requested by" at bounding box center [272, 142] width 70 height 13
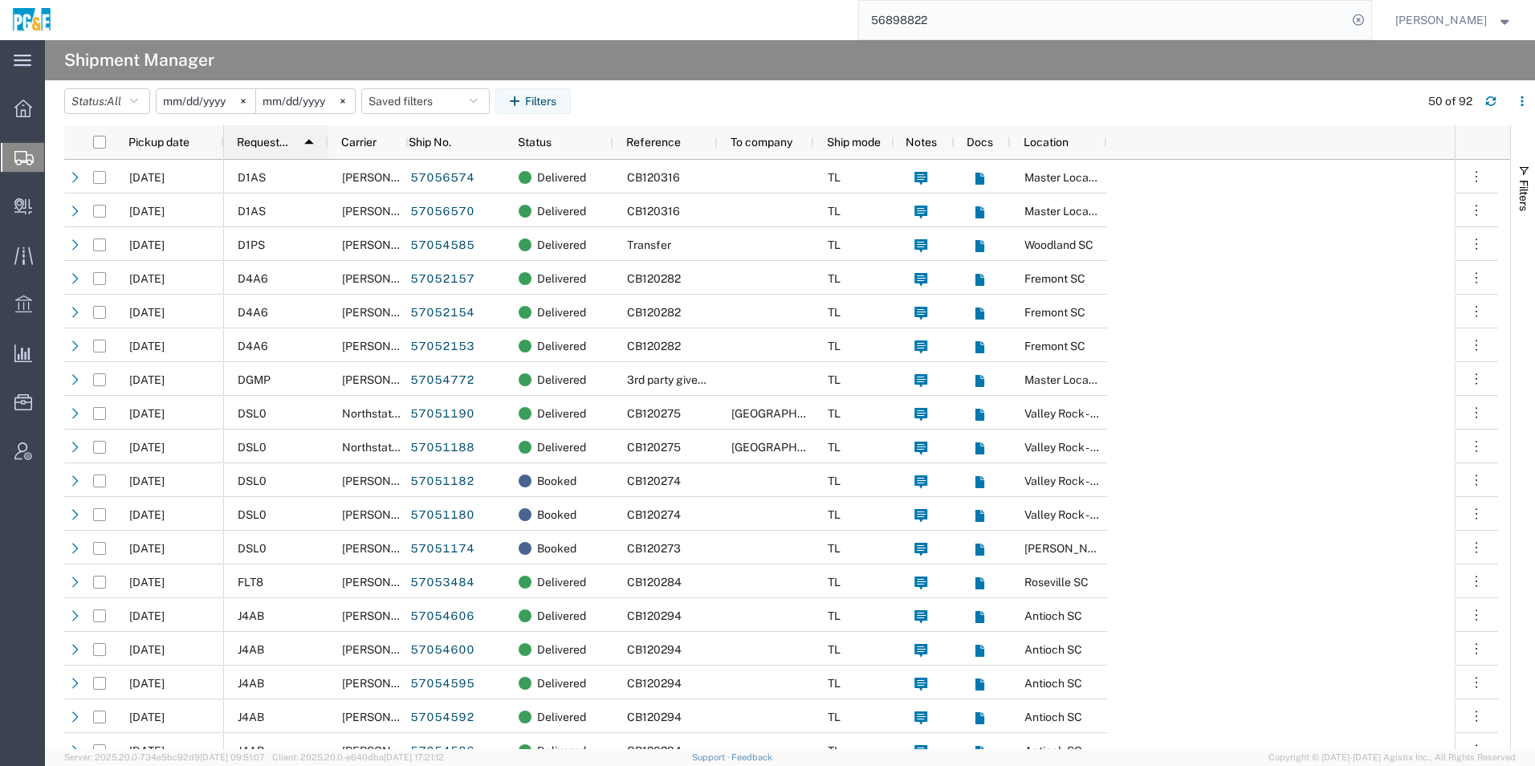
click at [272, 142] on span "Requested by" at bounding box center [264, 142] width 55 height 13
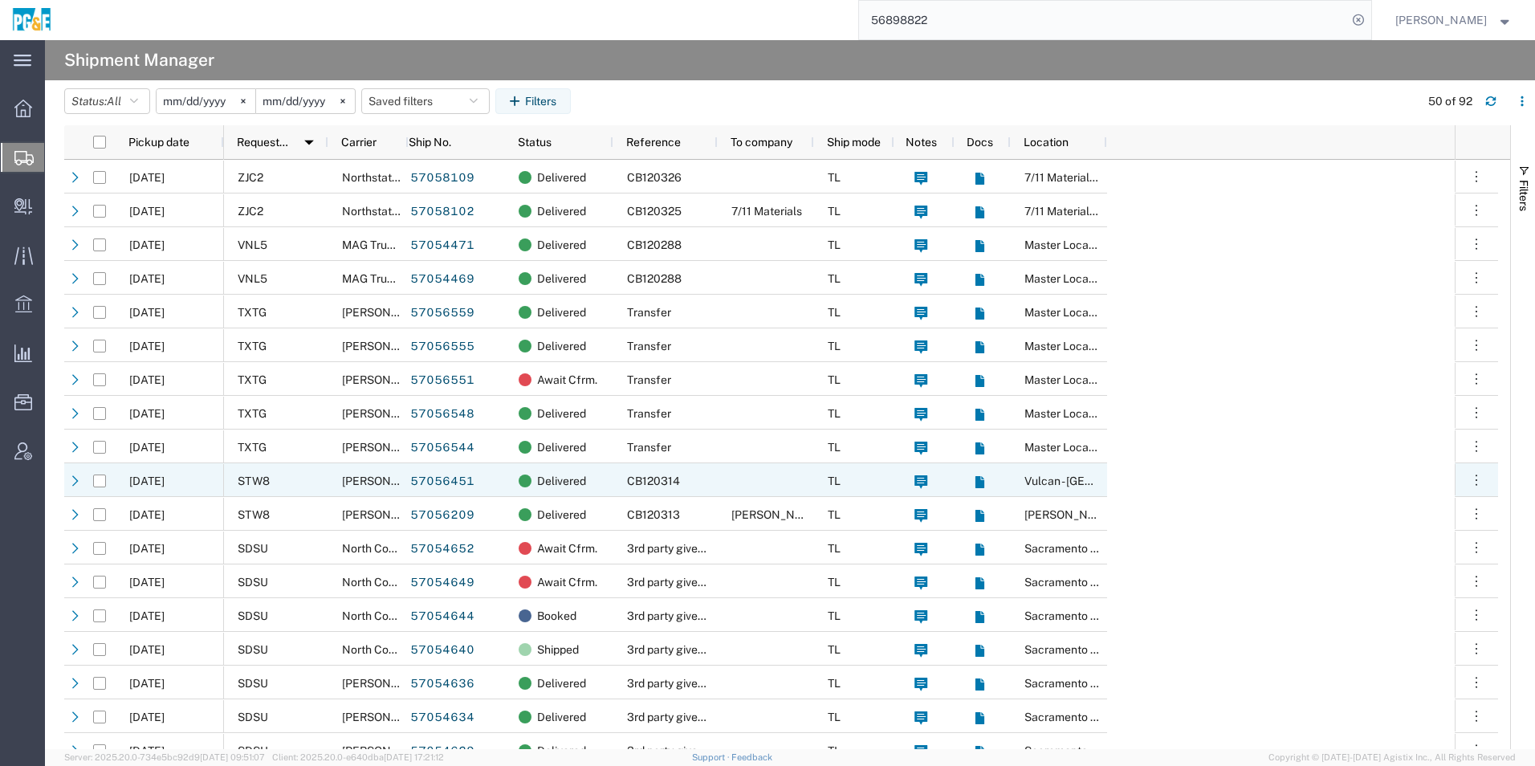
click at [363, 478] on span "[PERSON_NAME] & Sons Trucking, Inc" at bounding box center [441, 480] width 199 height 13
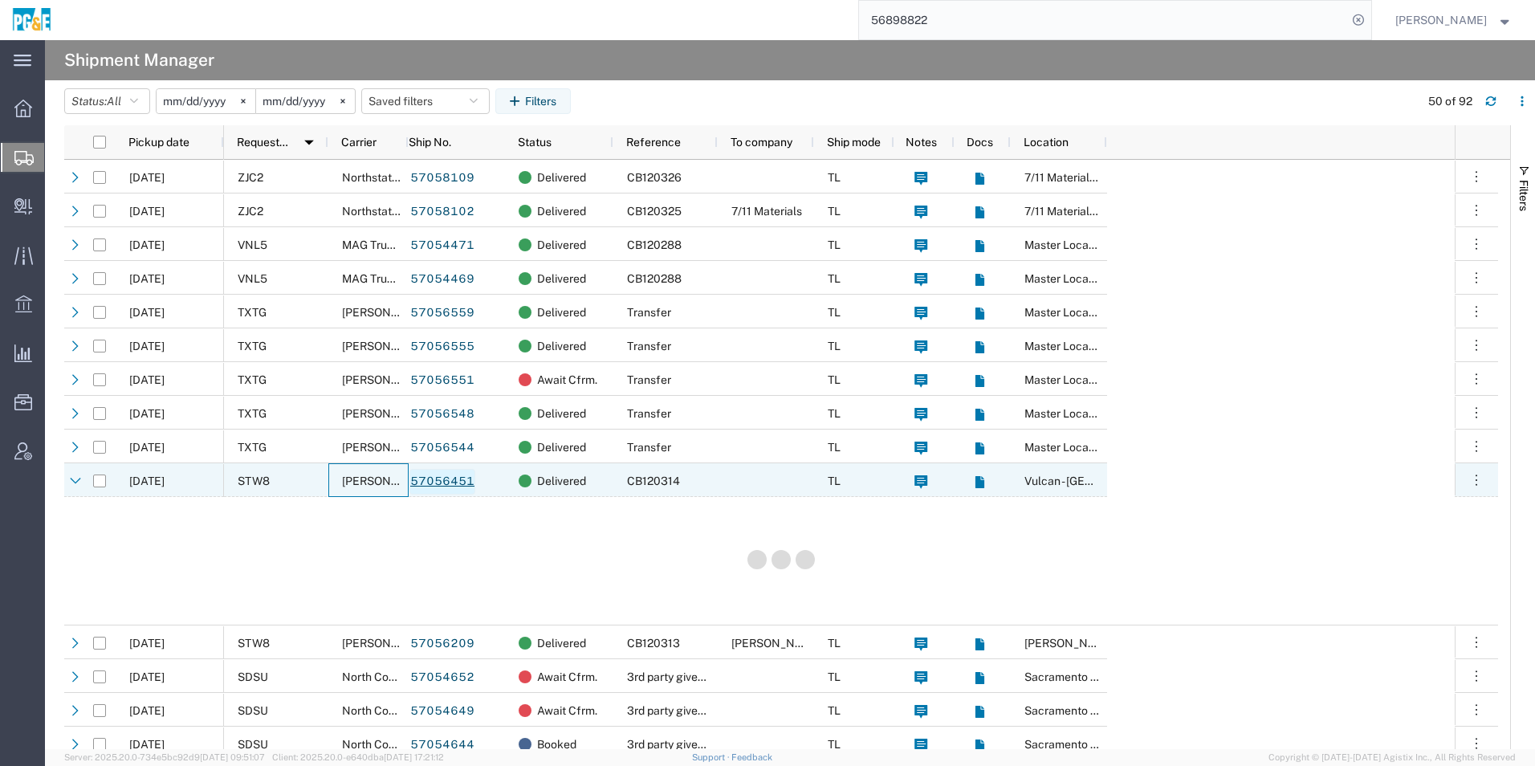
click at [438, 482] on link "57056451" at bounding box center [442, 482] width 66 height 26
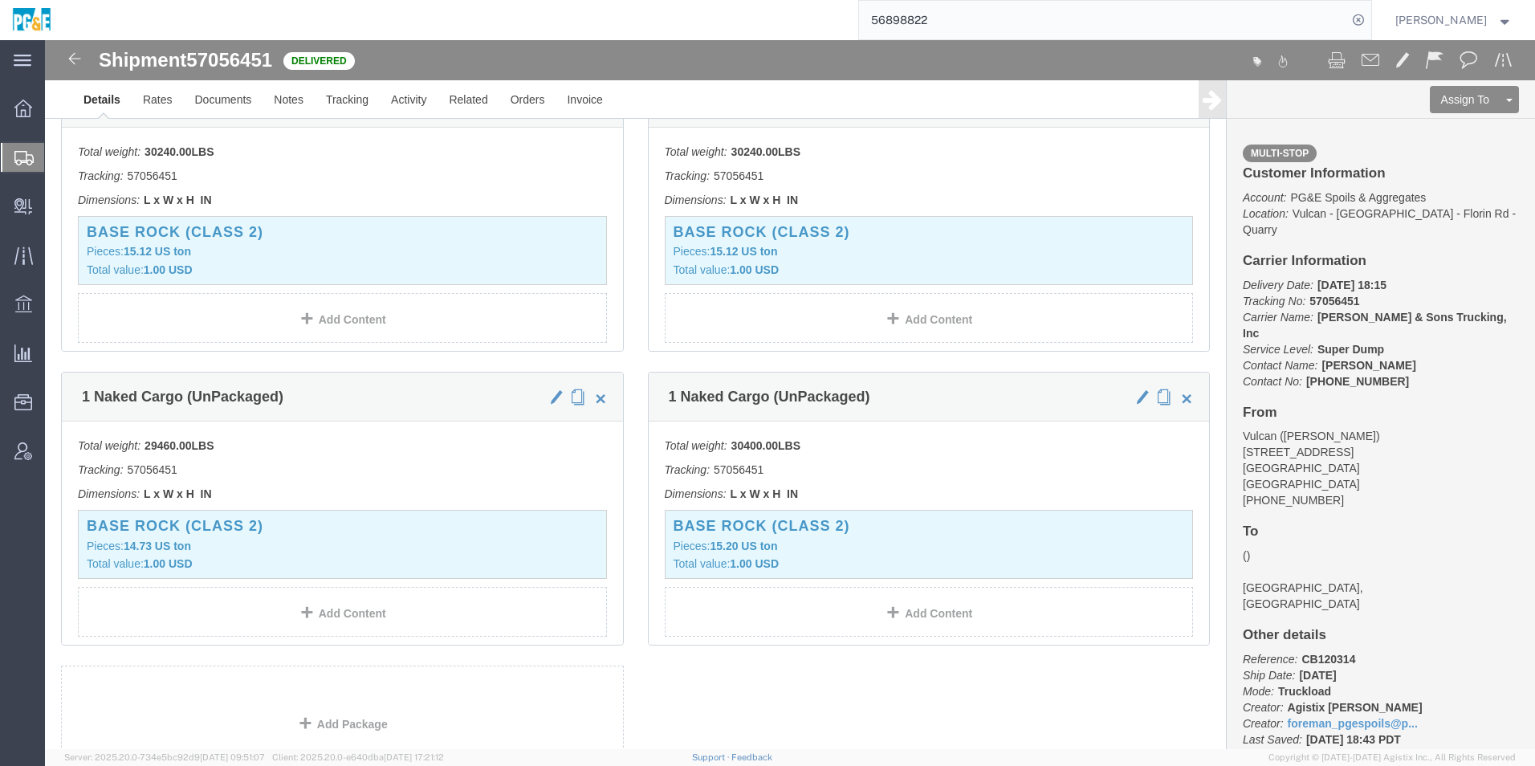
scroll to position [1204, 0]
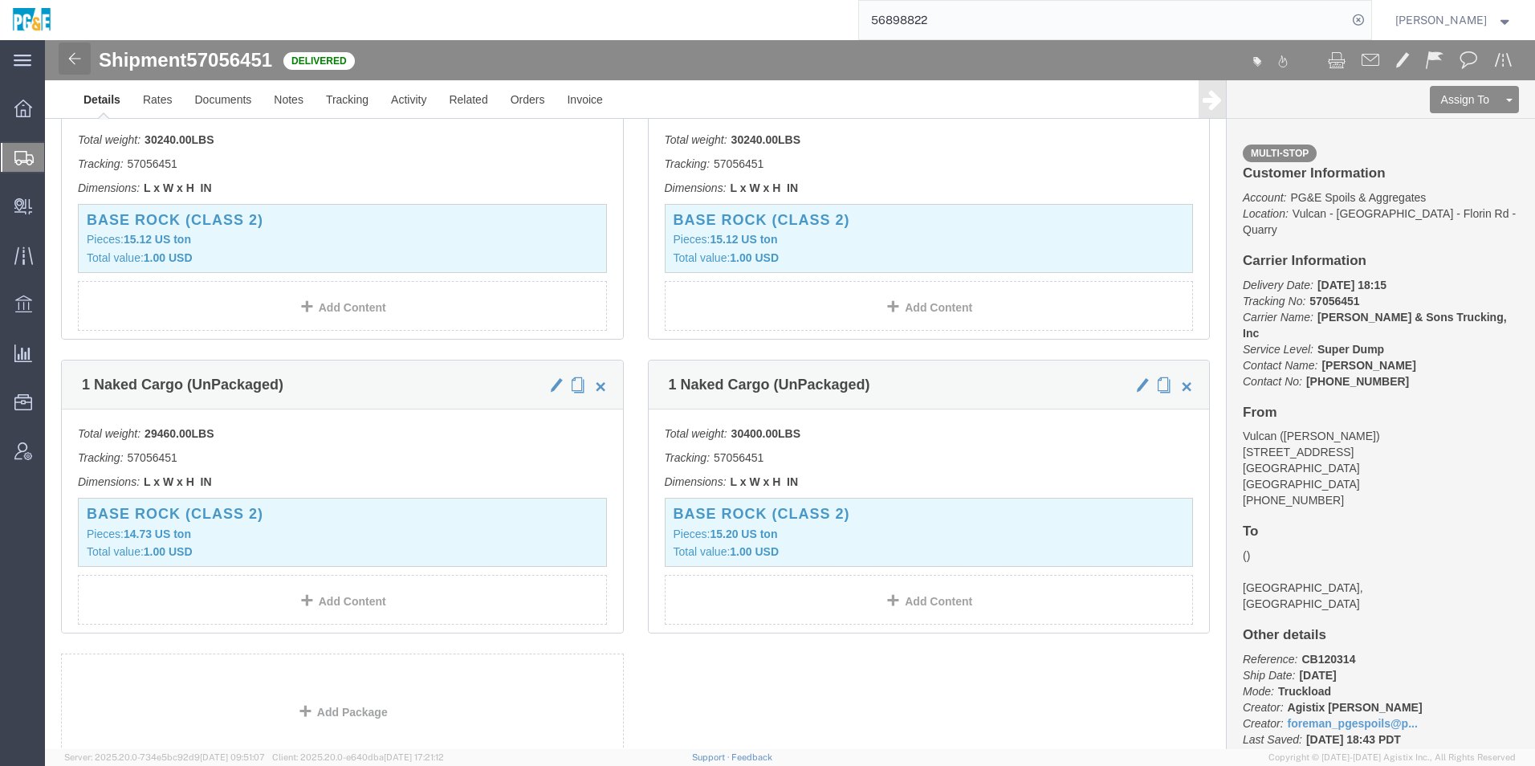
click img
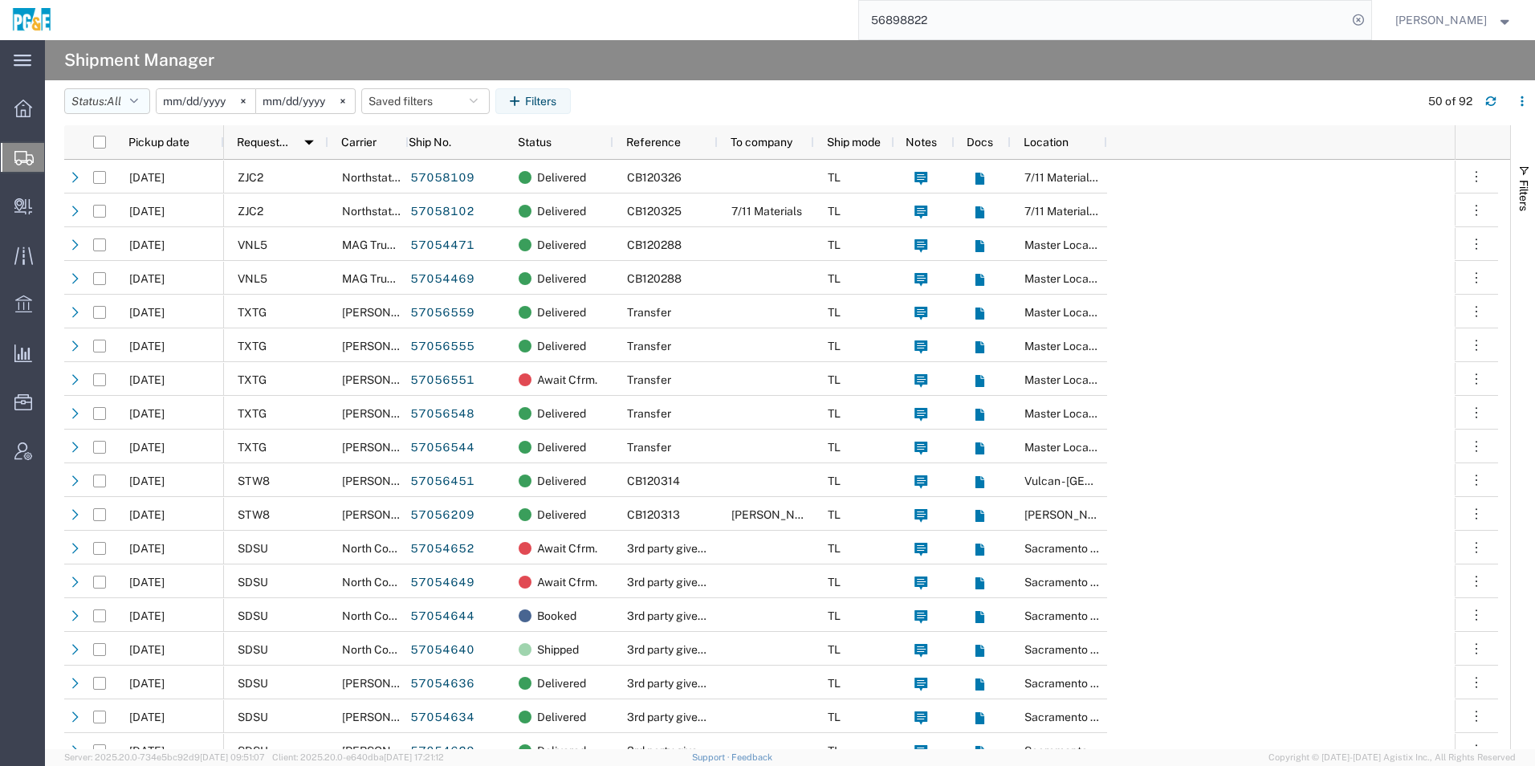
click at [94, 102] on button "Status: All" at bounding box center [107, 101] width 86 height 26
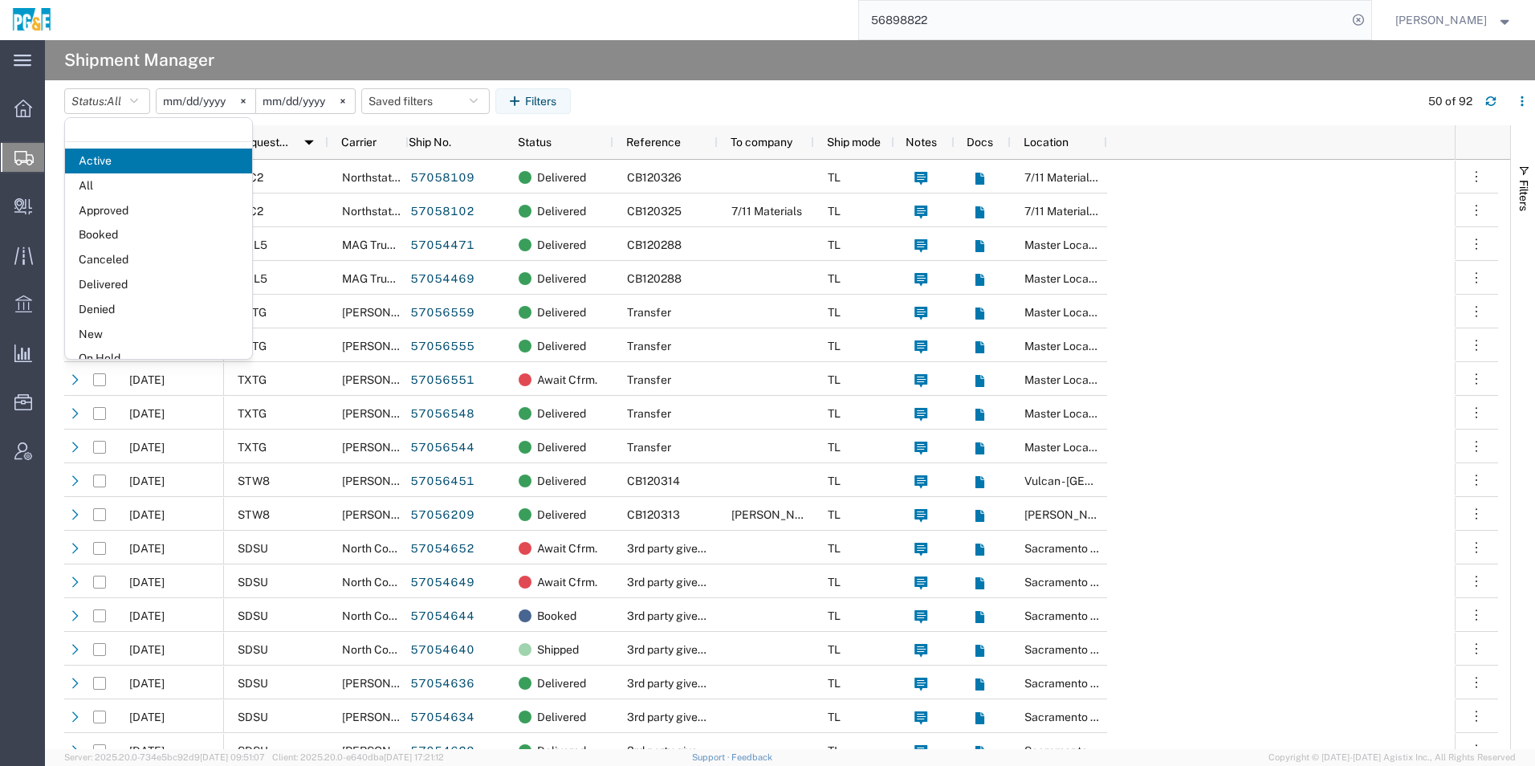
click at [129, 189] on span "All" at bounding box center [158, 185] width 187 height 25
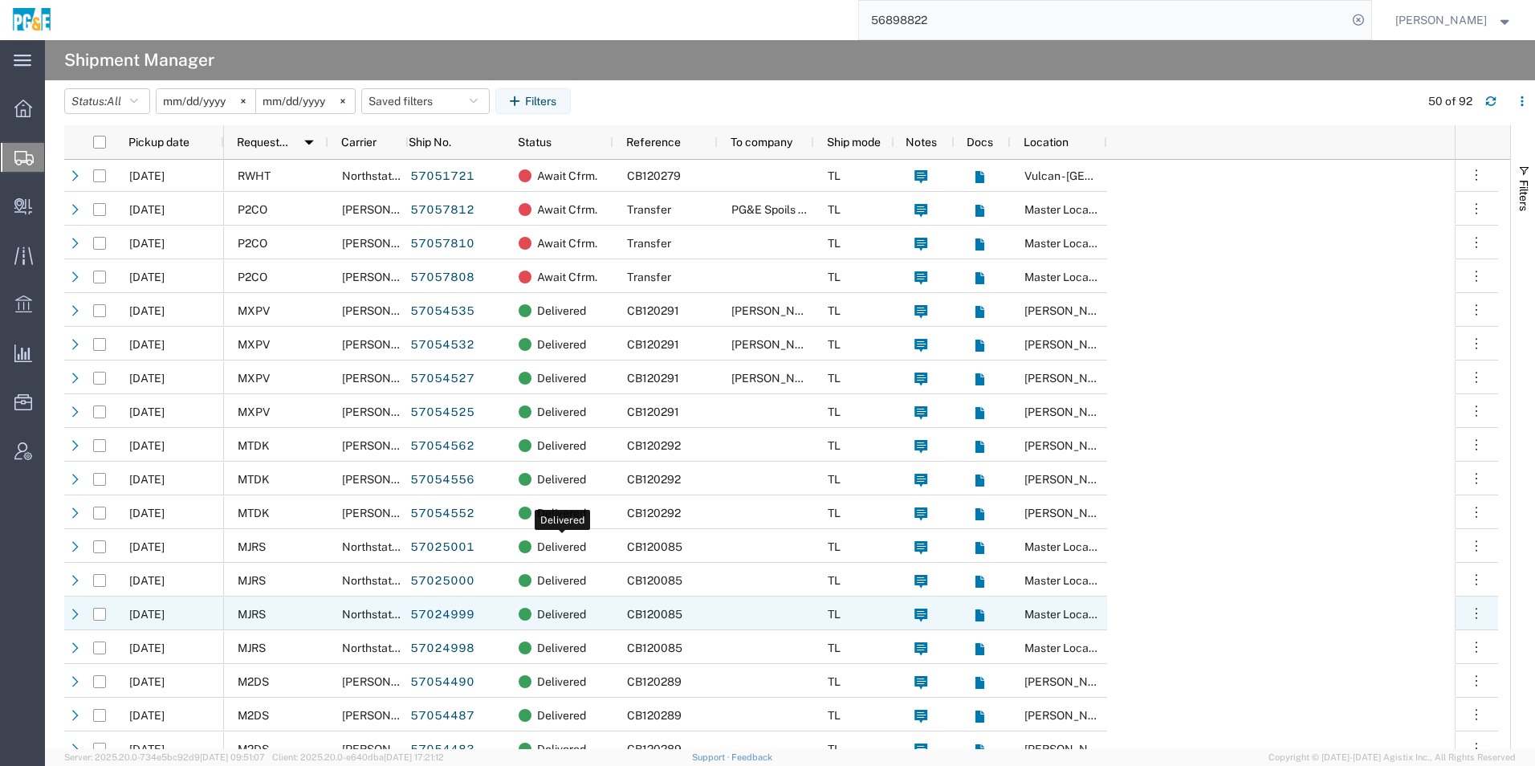
scroll to position [1044, 0]
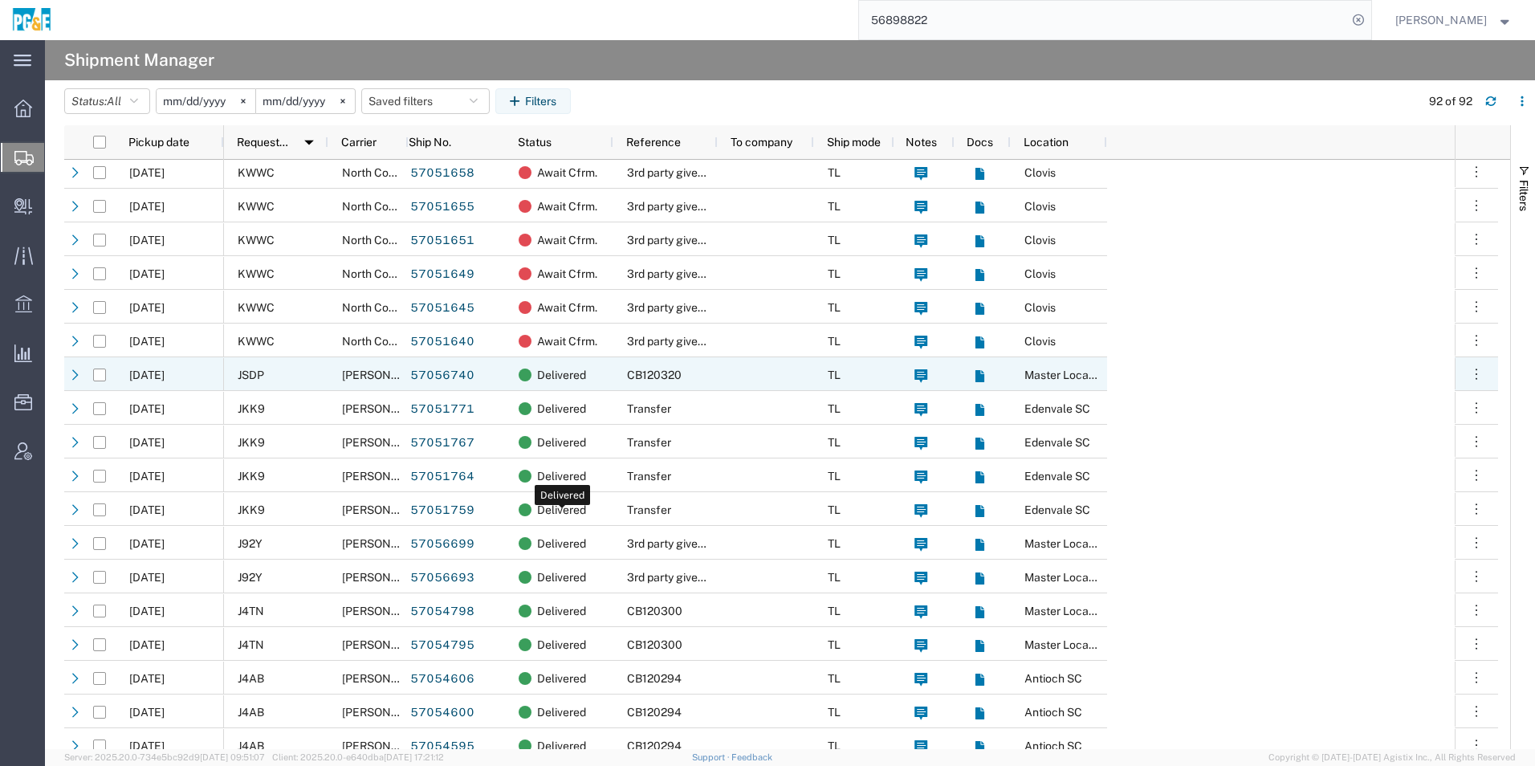
scroll to position [1766, 0]
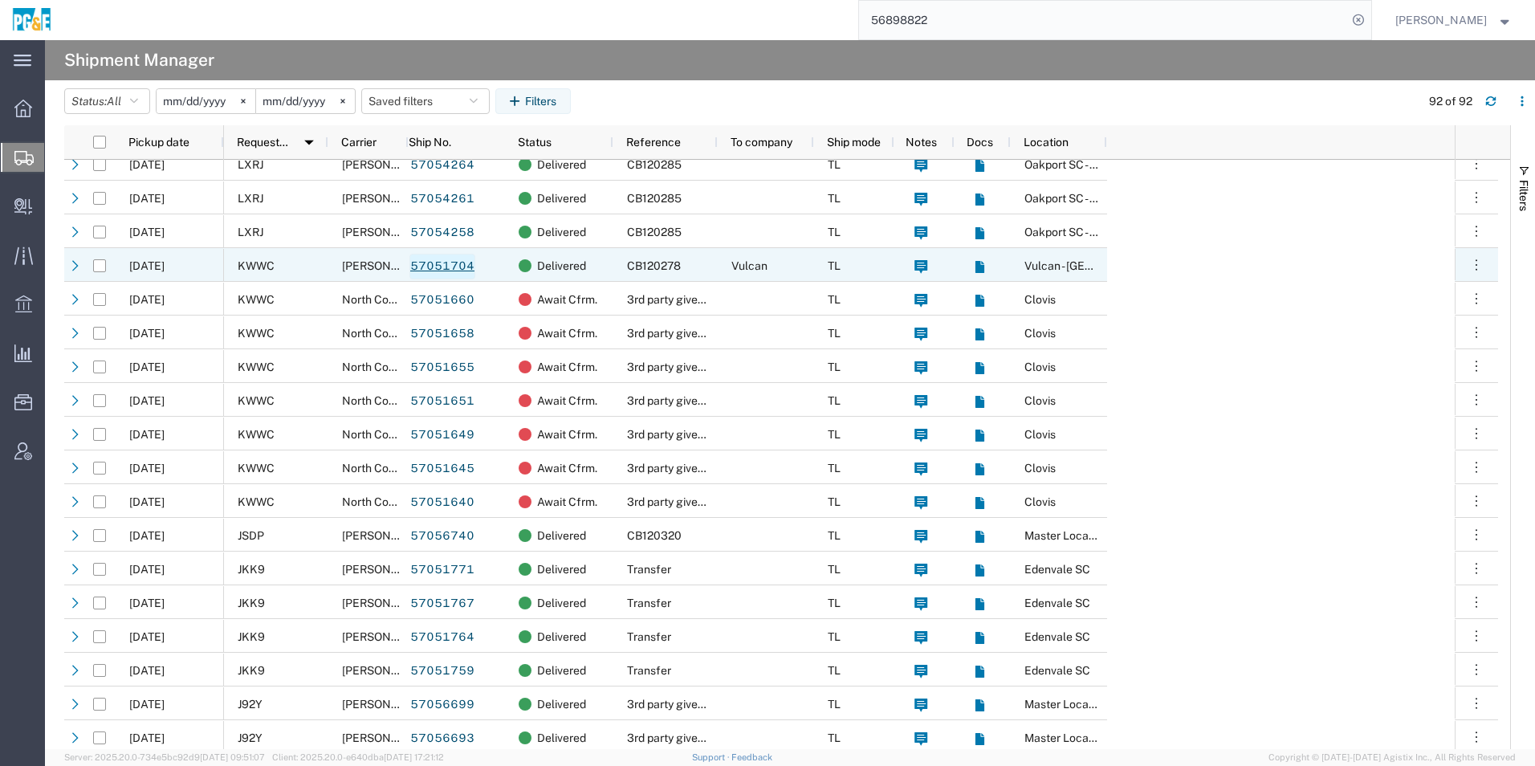
click at [438, 267] on link "57051704" at bounding box center [442, 267] width 66 height 26
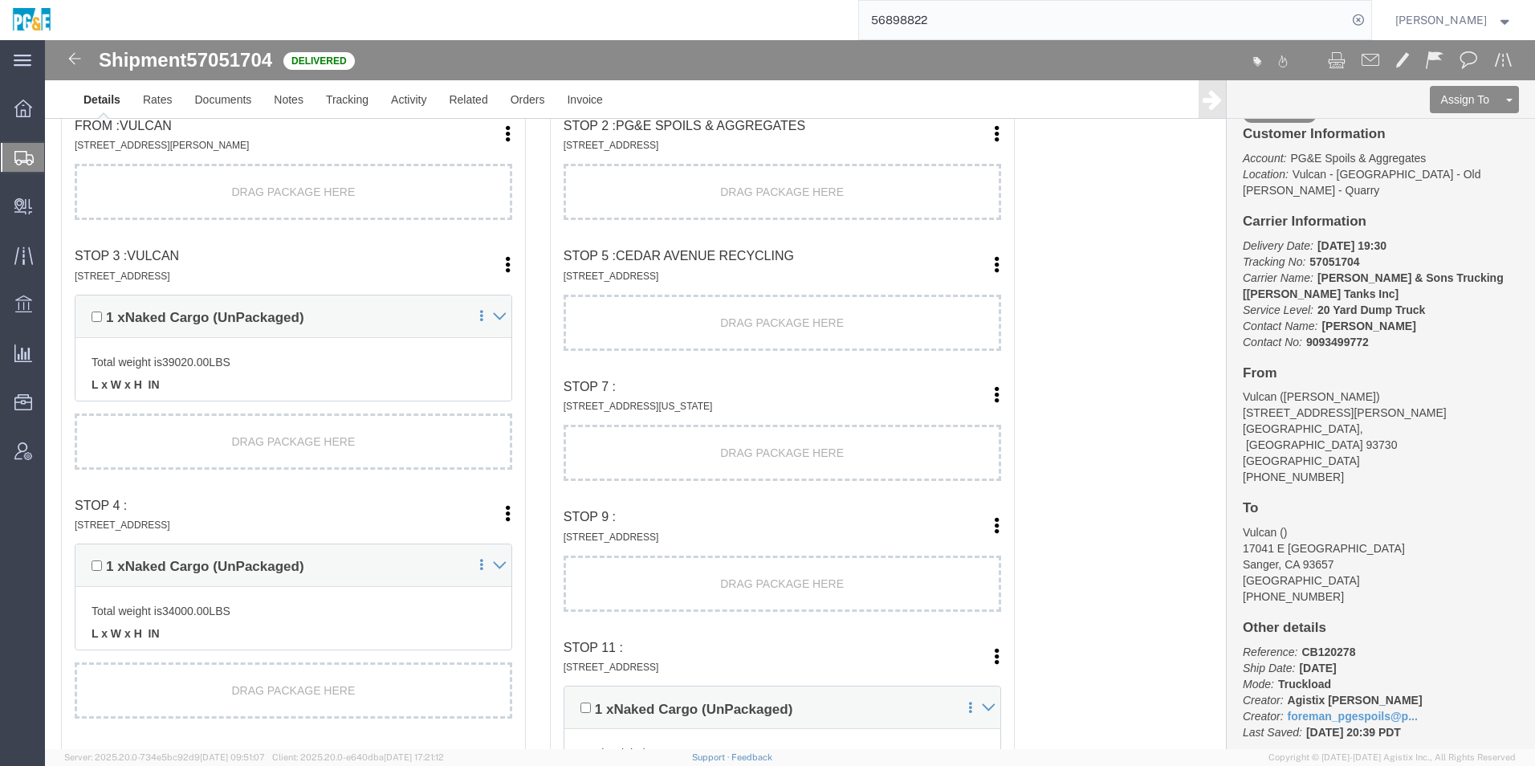
scroll to position [1927, 0]
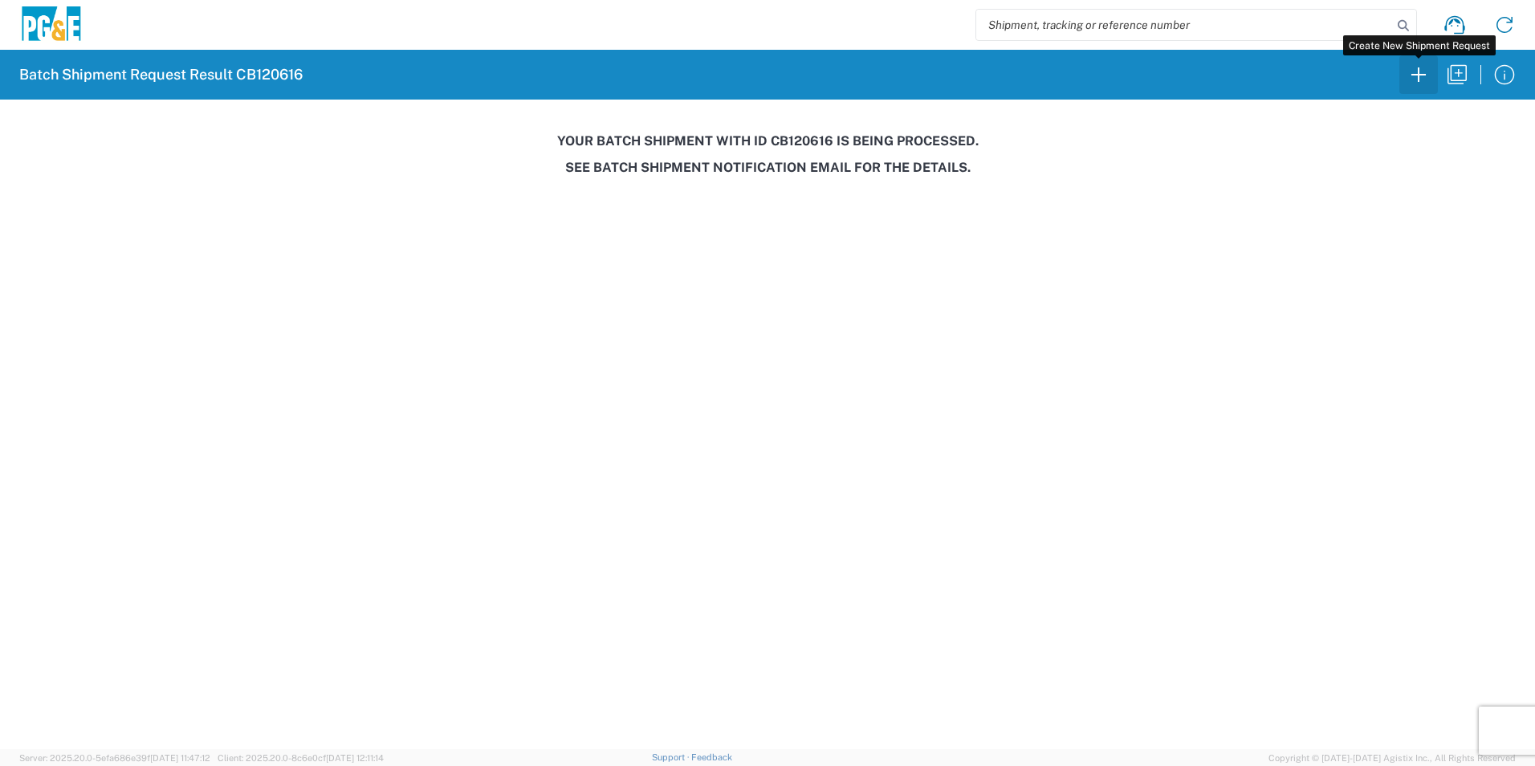
click at [1409, 73] on icon "button" at bounding box center [1419, 75] width 26 height 26
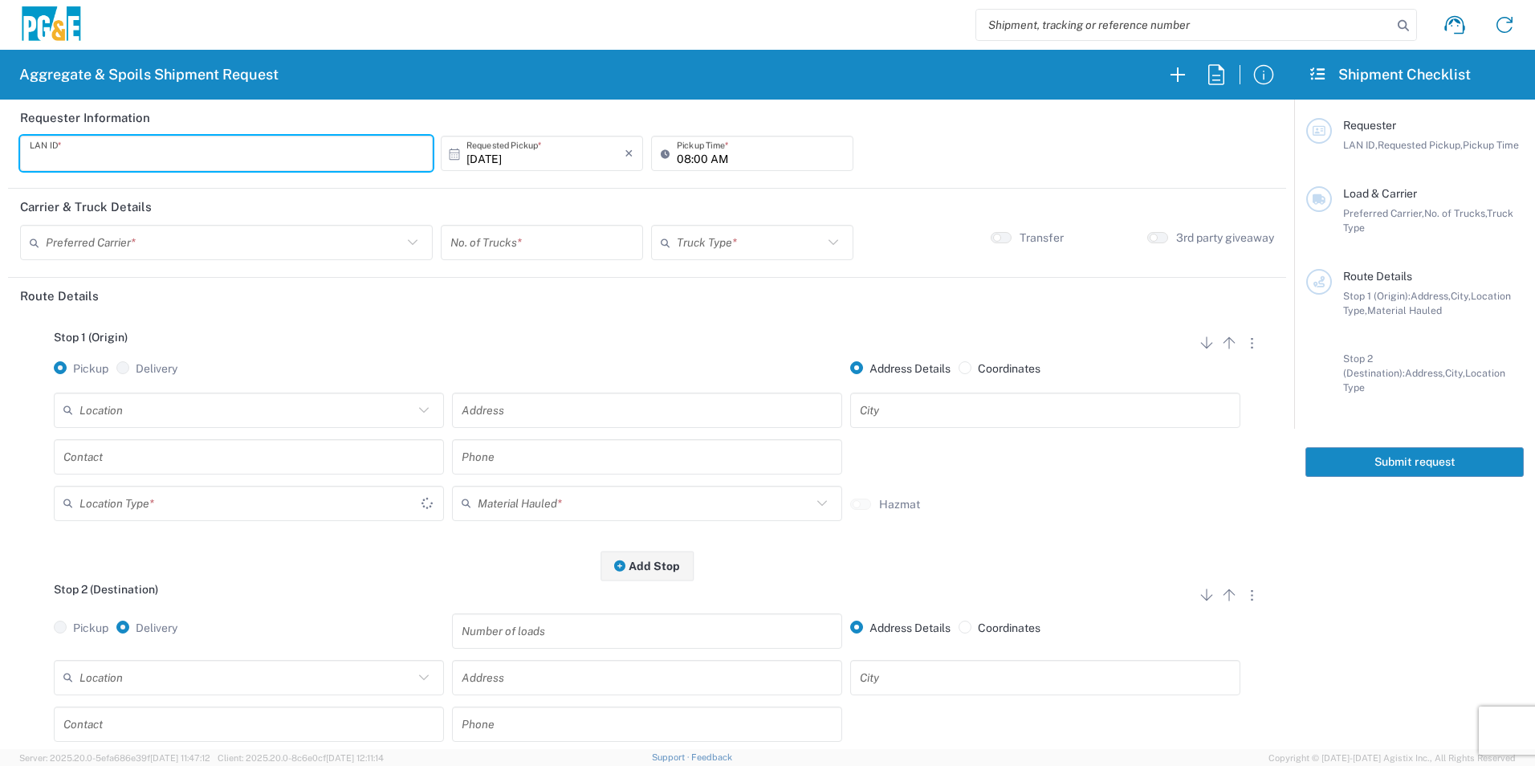
click at [231, 160] on input "text" at bounding box center [226, 154] width 393 height 28
type input "GBD3"
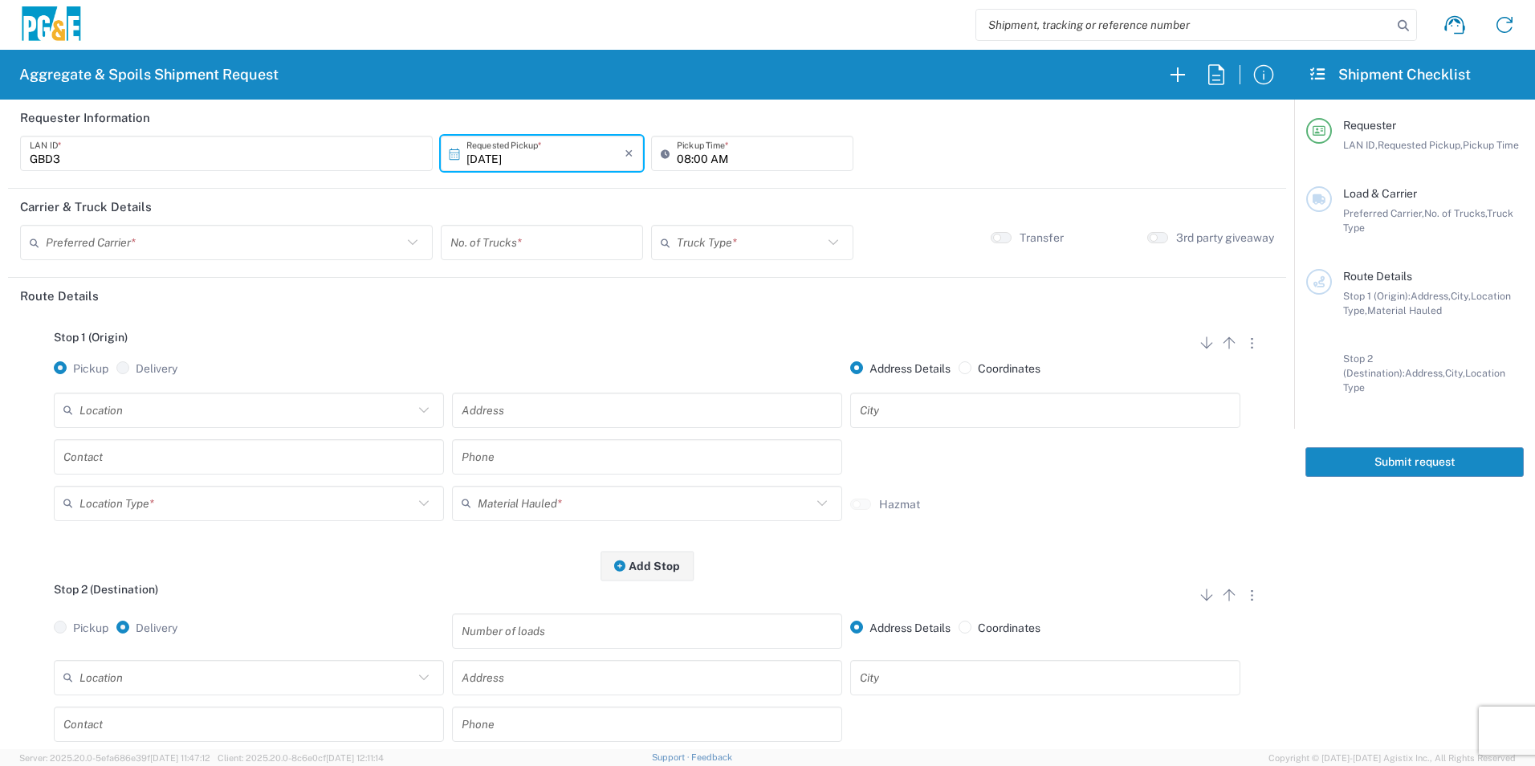
click at [490, 155] on input "[DATE]" at bounding box center [545, 154] width 158 height 28
click at [614, 252] on span "11" at bounding box center [608, 254] width 23 height 22
type input "[DATE]"
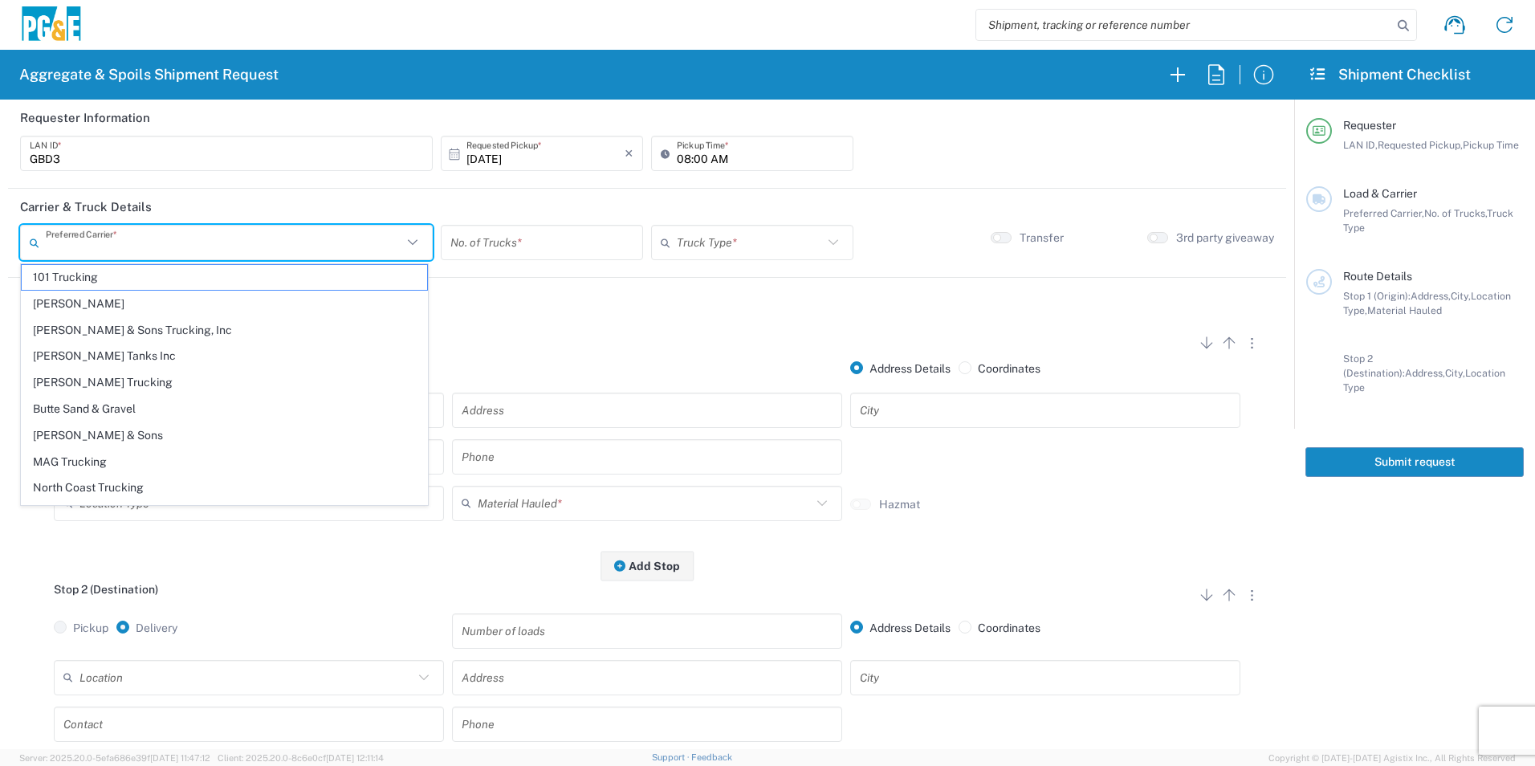
click at [277, 237] on input "text" at bounding box center [224, 243] width 356 height 28
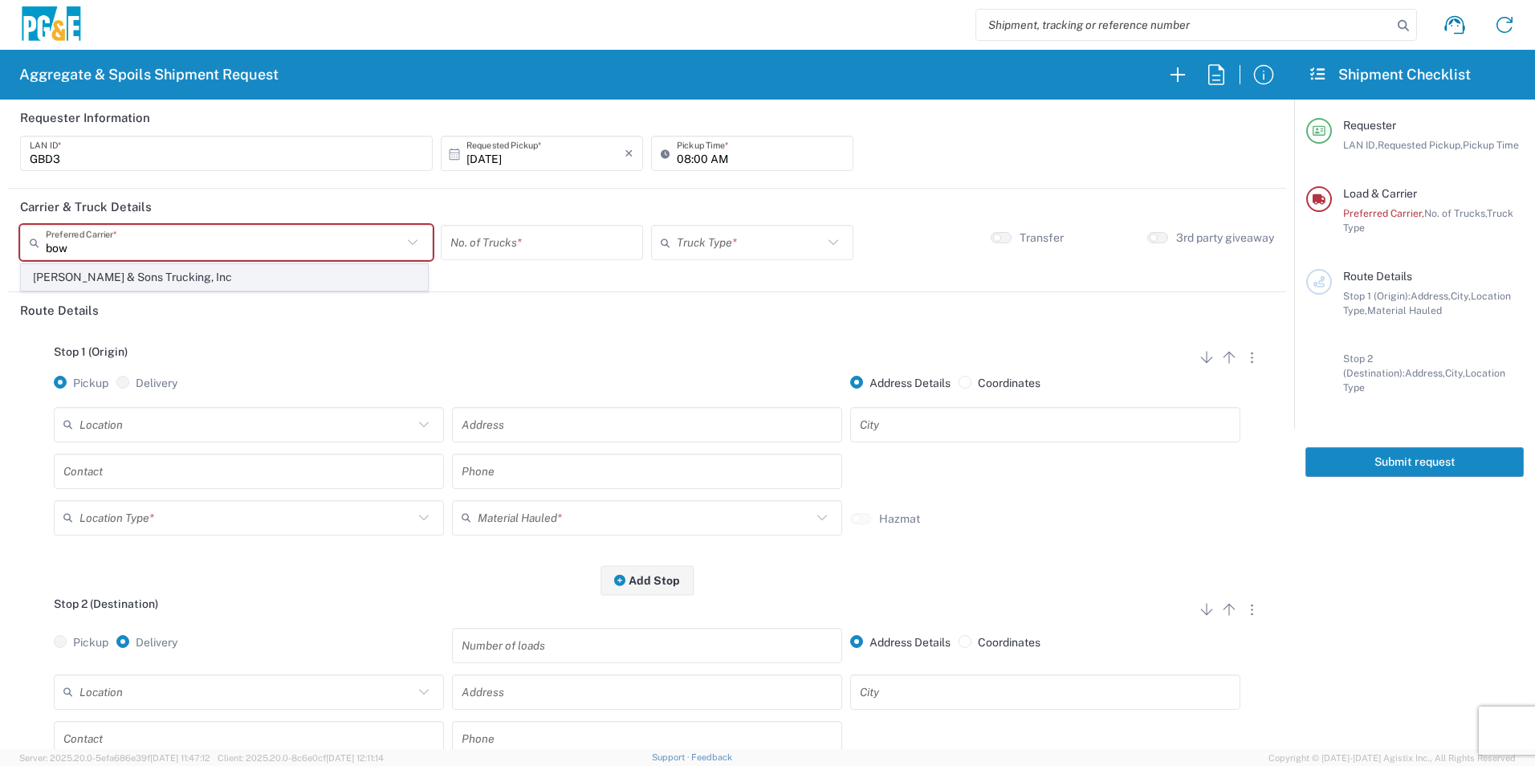
click at [80, 280] on span "[PERSON_NAME] & Sons Trucking, Inc" at bounding box center [224, 277] width 405 height 25
type input "[PERSON_NAME] & Sons Trucking, Inc"
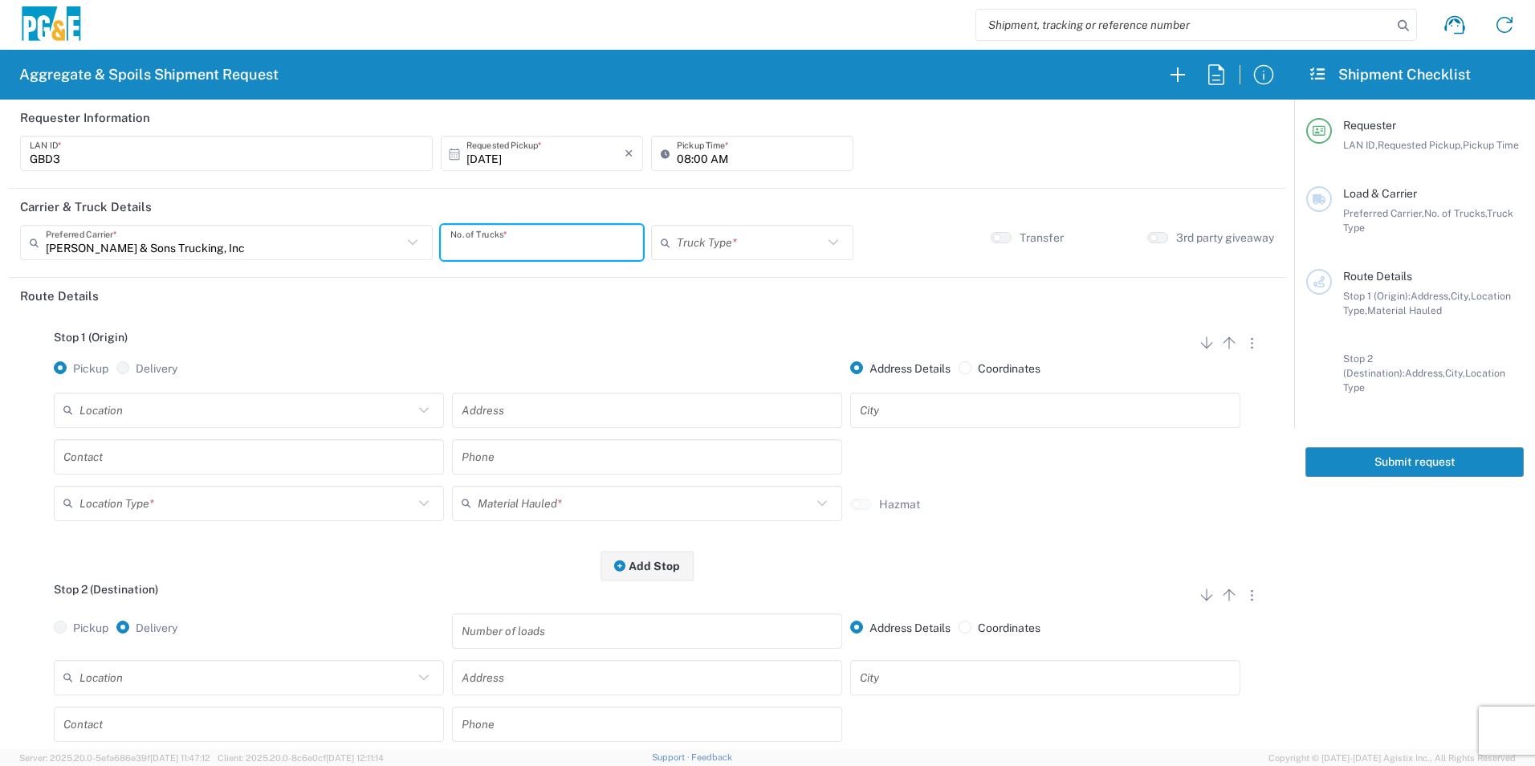
click at [515, 243] on input "number" at bounding box center [541, 243] width 183 height 28
type input "1"
click at [702, 246] on input "text" at bounding box center [750, 243] width 146 height 28
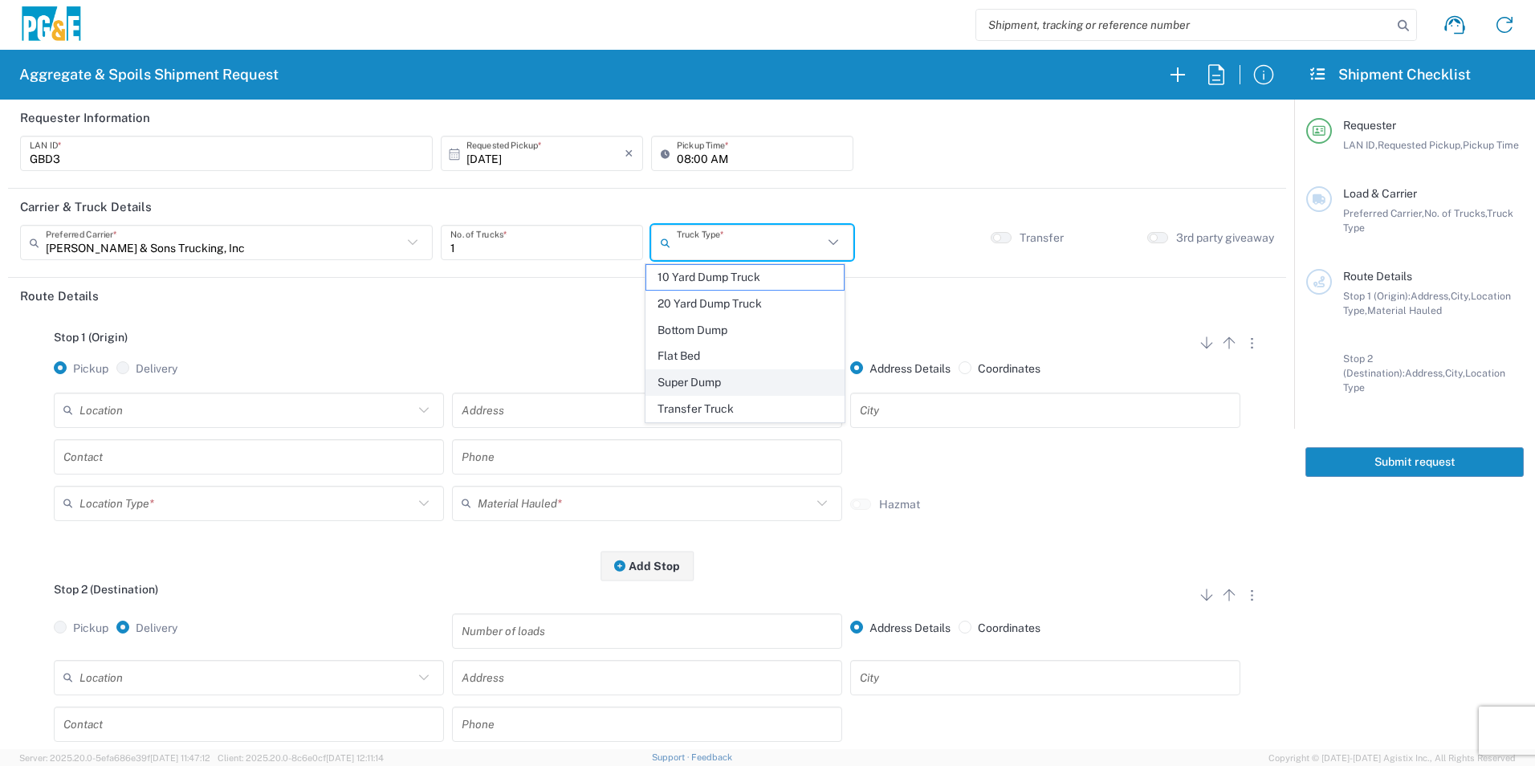
click at [679, 377] on span "Super Dump" at bounding box center [744, 382] width 197 height 25
type input "Super Dump"
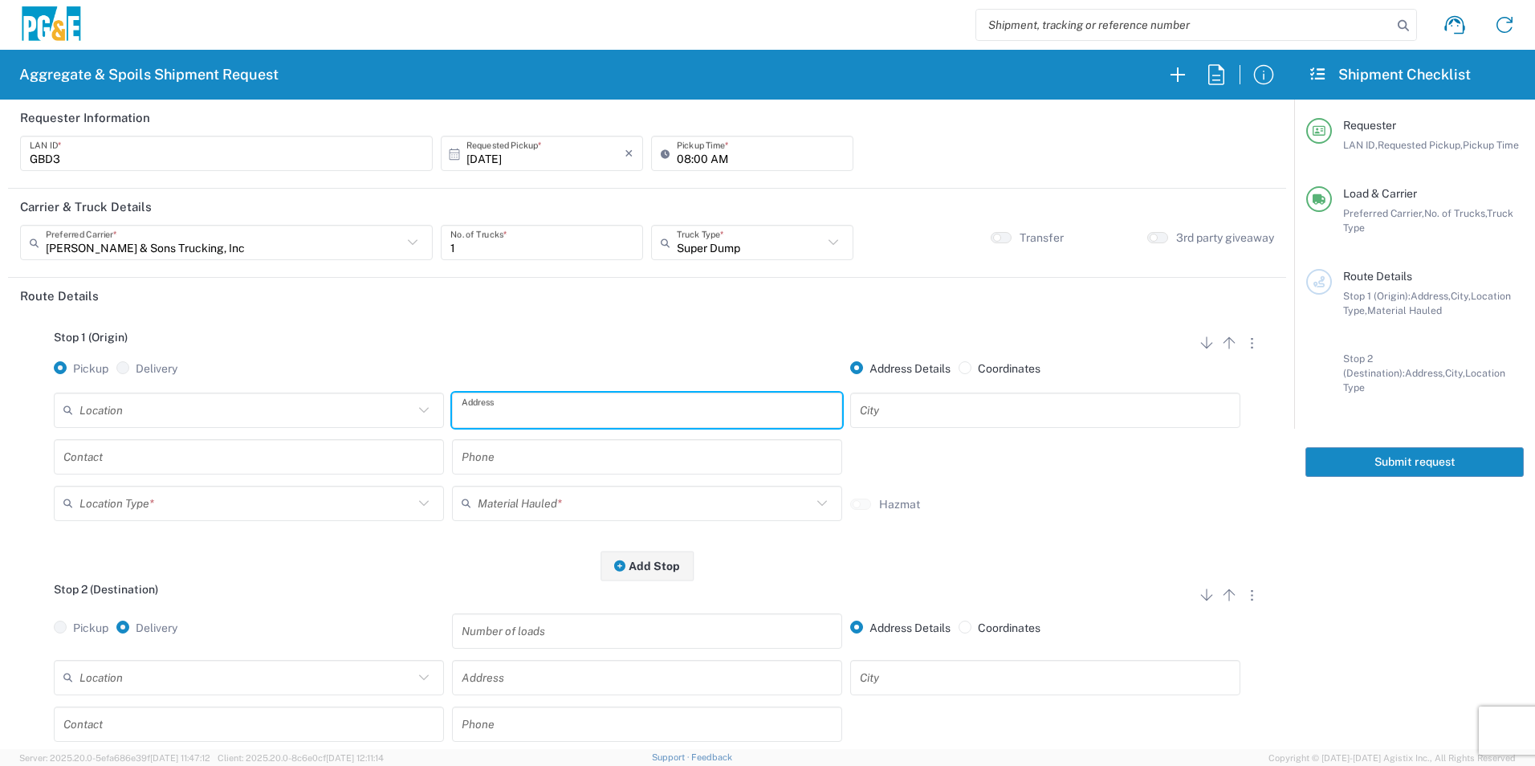
click at [503, 410] on input "text" at bounding box center [647, 410] width 371 height 28
type input "[STREET_ADDRESS]"
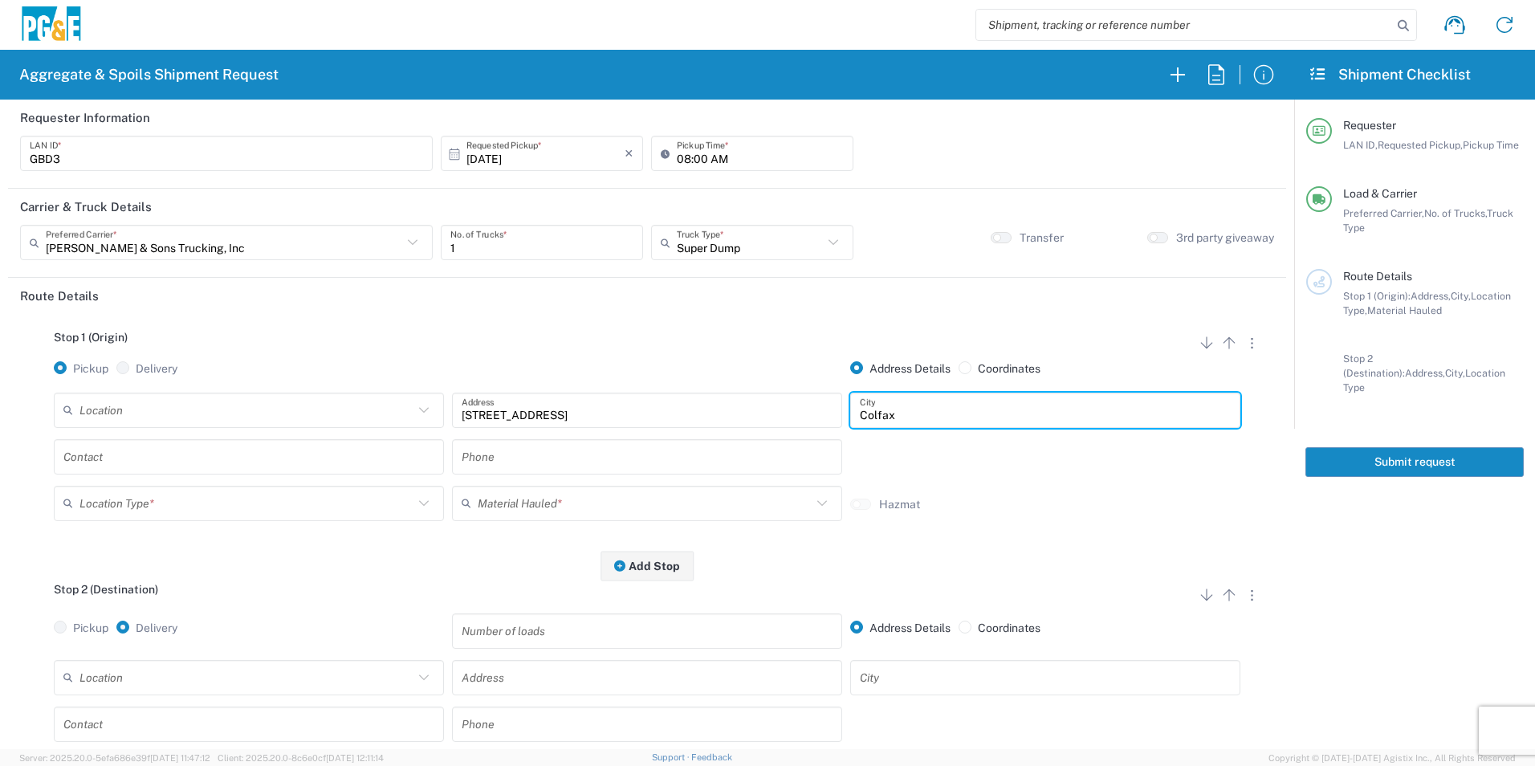
type input "Colfax"
click at [150, 450] on input "text" at bounding box center [248, 456] width 371 height 28
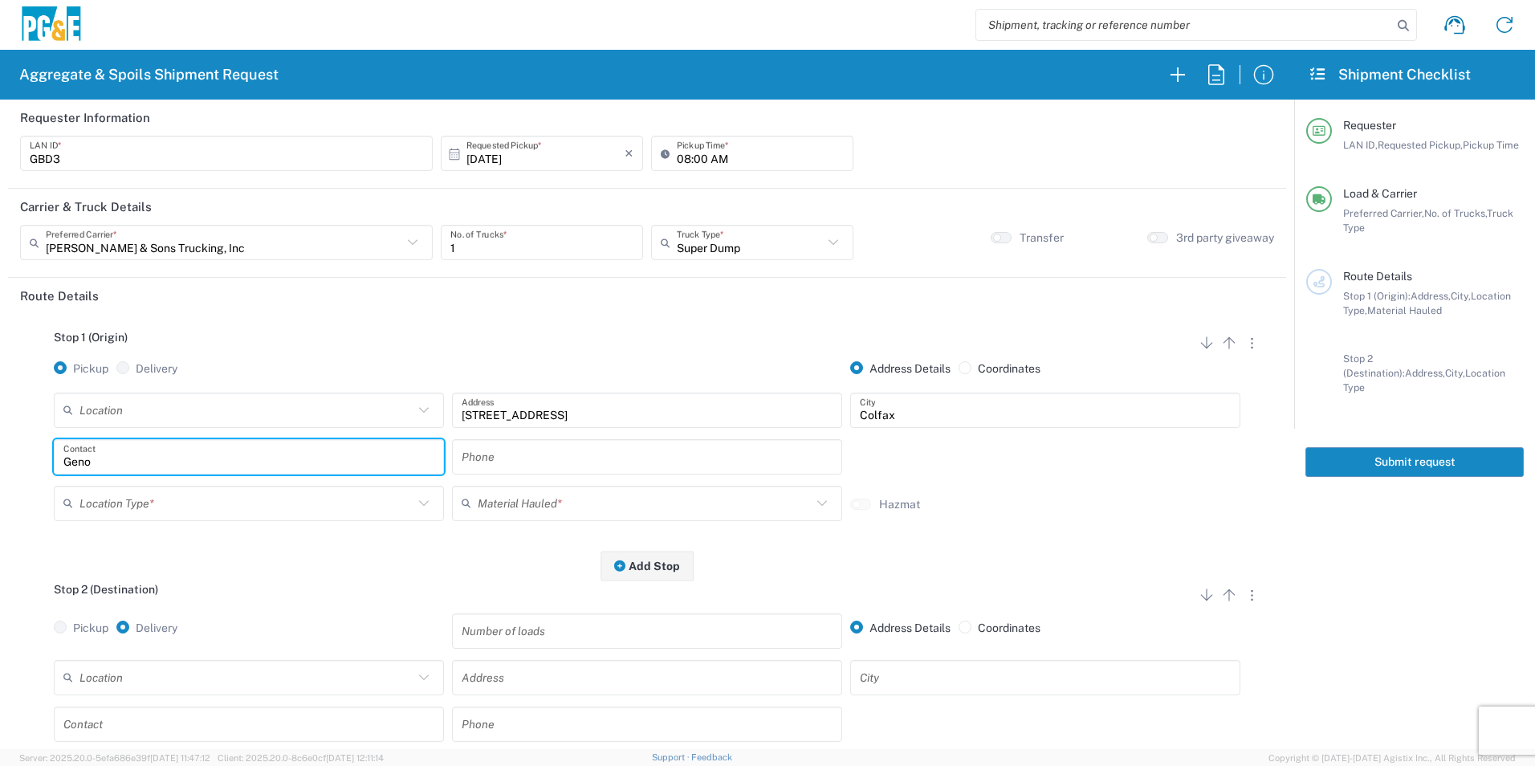
type input "Geno"
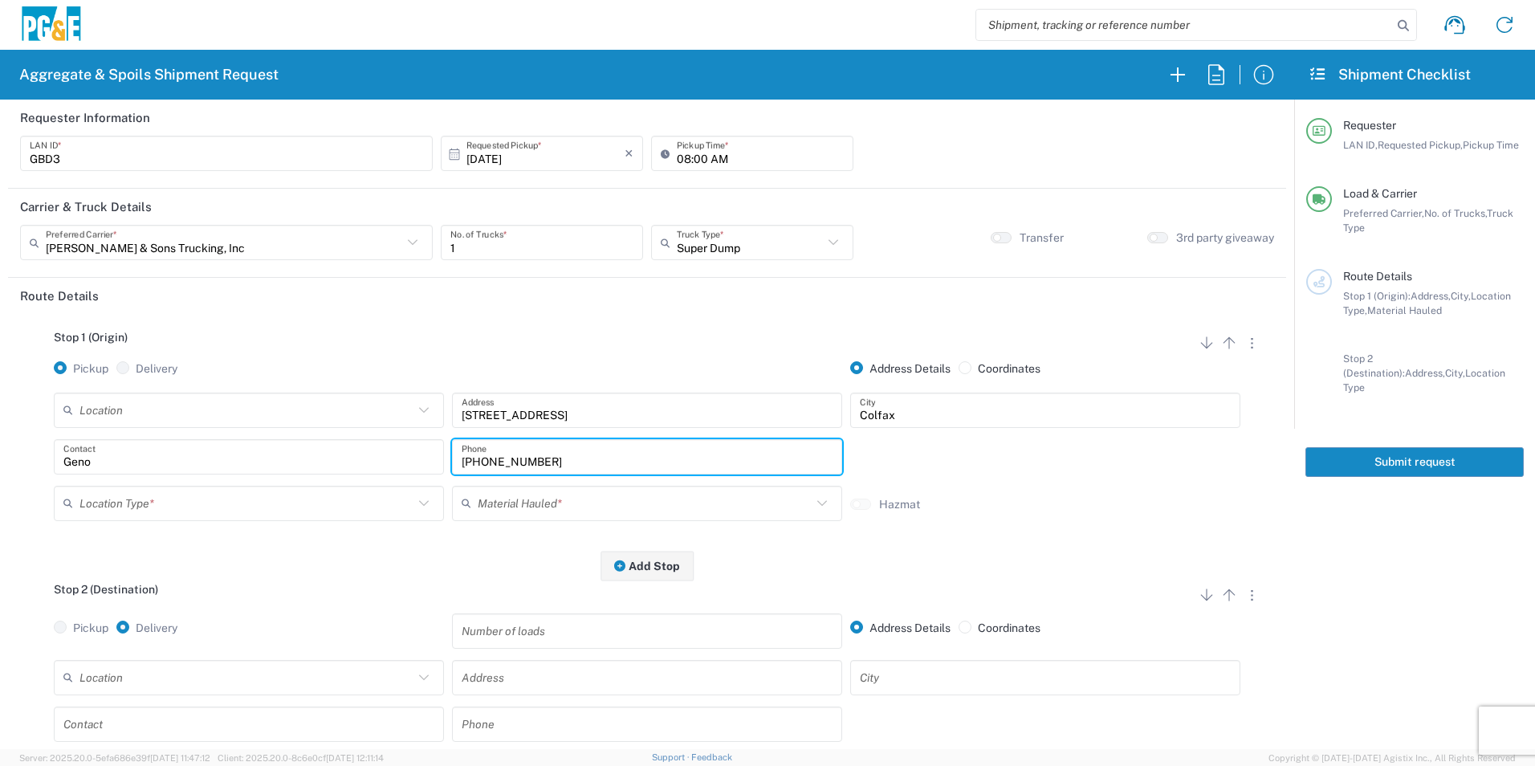
type input "[PHONE_NUMBER]"
click at [102, 495] on input "text" at bounding box center [246, 503] width 334 height 28
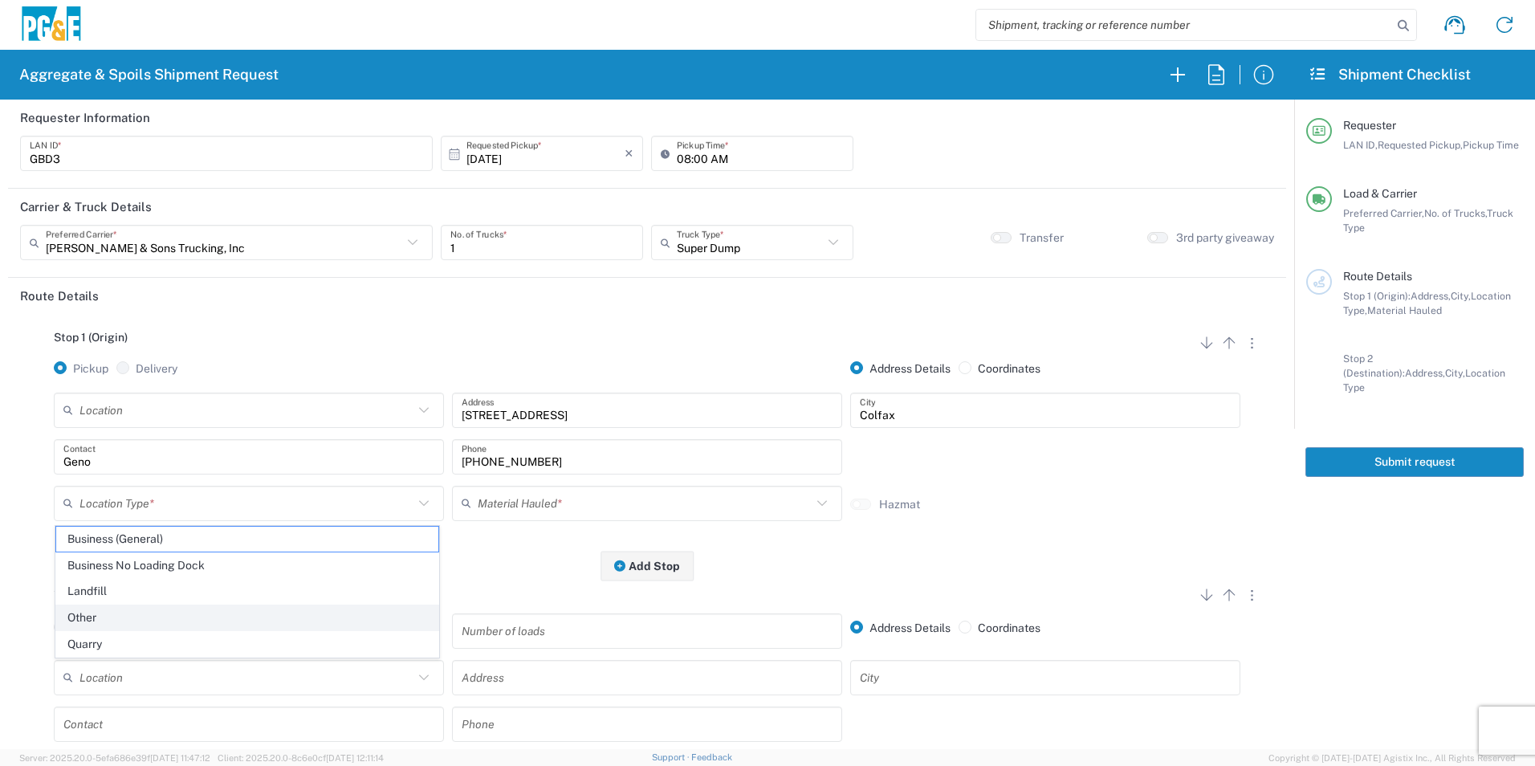
click at [87, 615] on span "Other" at bounding box center [247, 617] width 382 height 25
type input "Other"
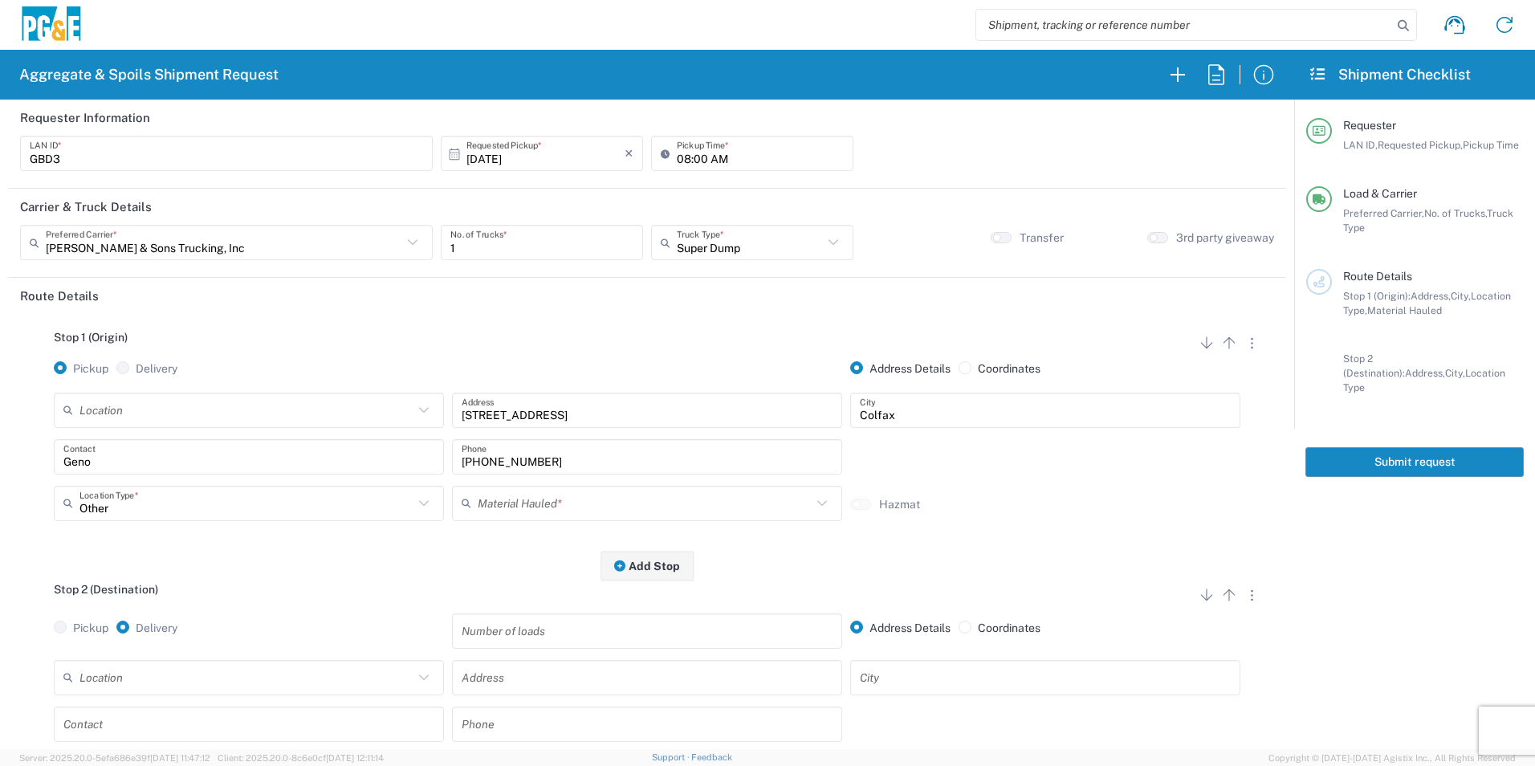
click at [523, 493] on input "text" at bounding box center [645, 503] width 334 height 28
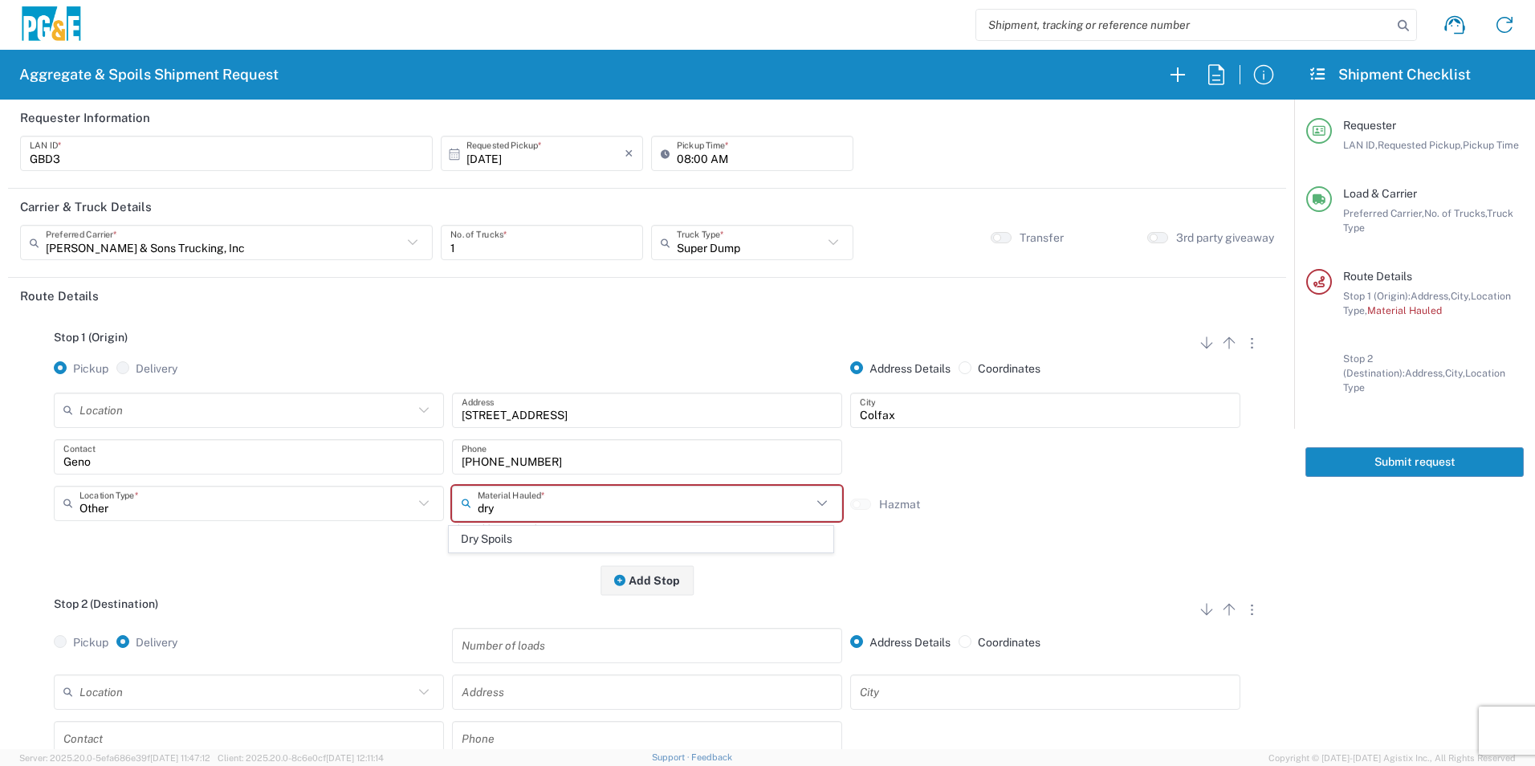
click at [525, 538] on span "Dry Spoils" at bounding box center [641, 539] width 382 height 25
type input "Dry Spoils"
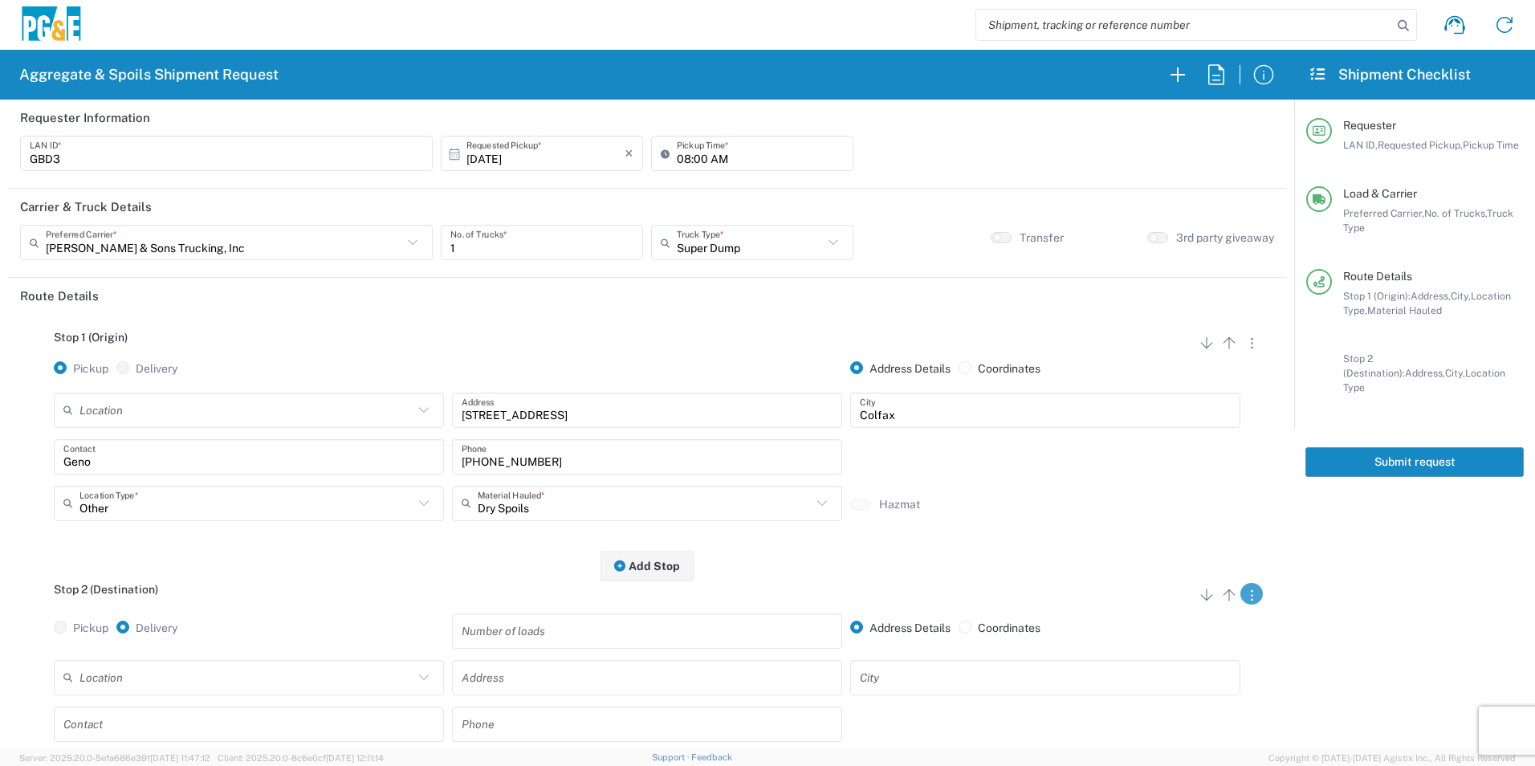
click at [1244, 600] on button "button" at bounding box center [1251, 594] width 22 height 22
click at [1162, 692] on link "Remove Stop" at bounding box center [1175, 693] width 85 height 13
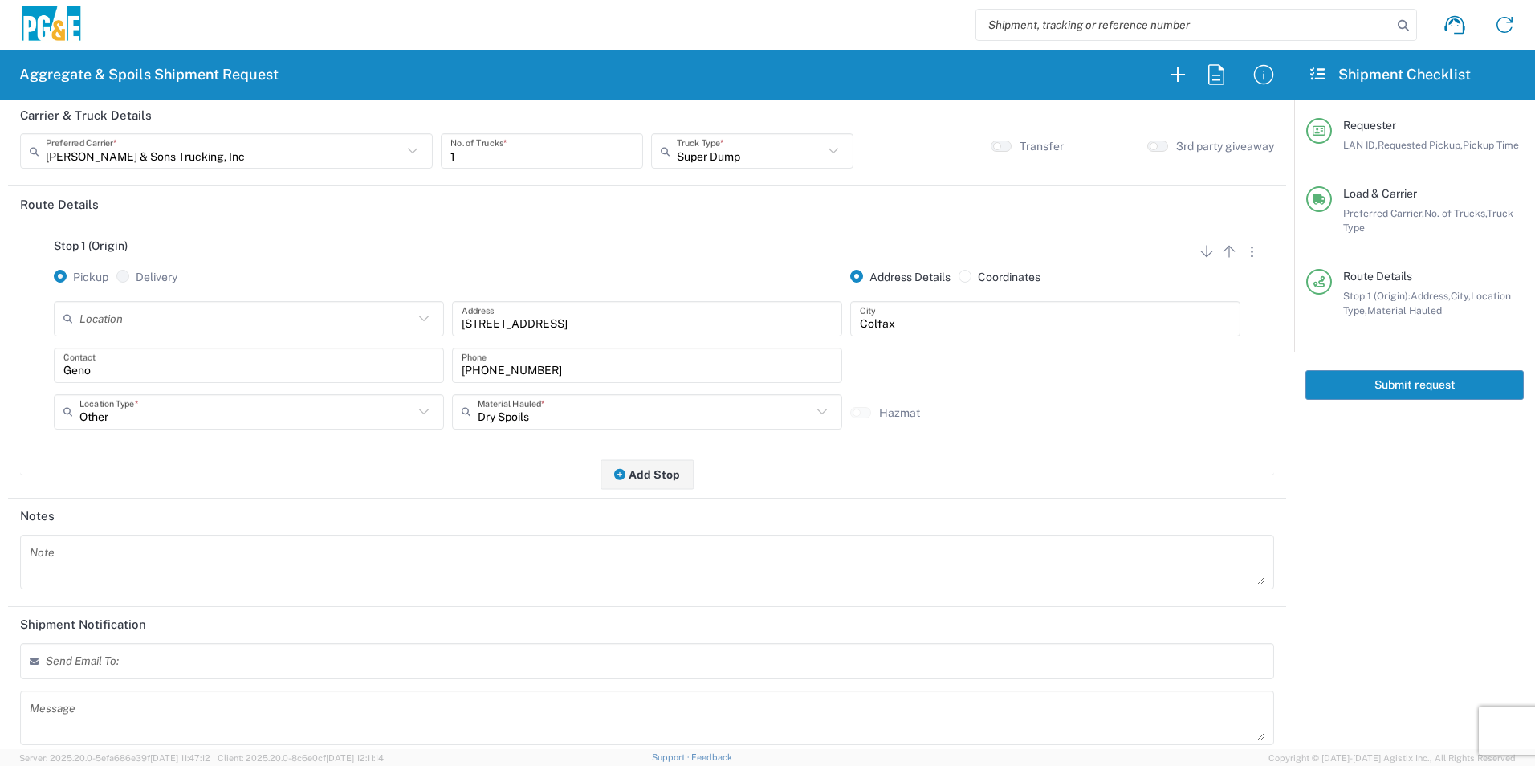
scroll to position [195, 0]
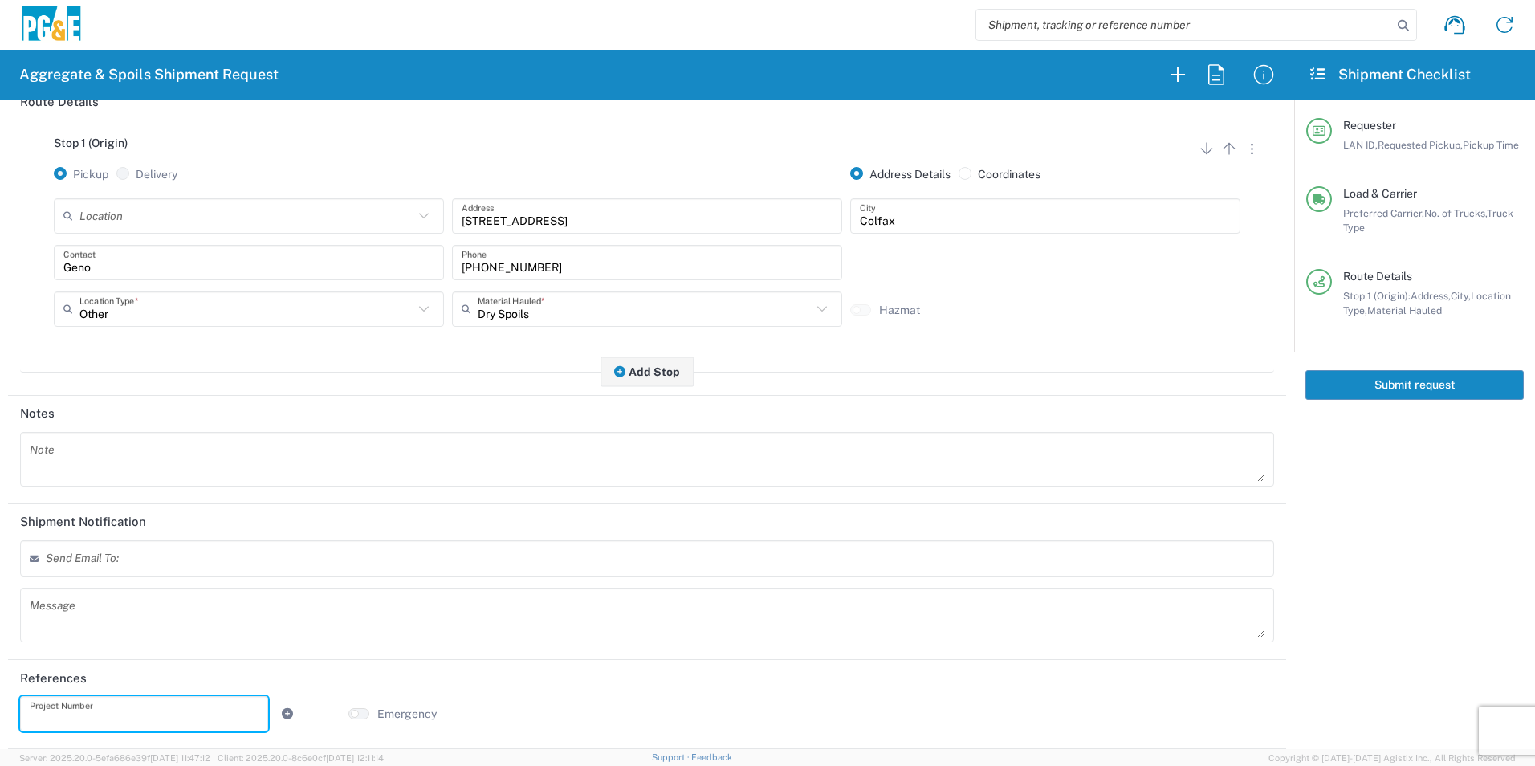
click at [122, 725] on input "text" at bounding box center [144, 714] width 229 height 28
paste input "35424355"
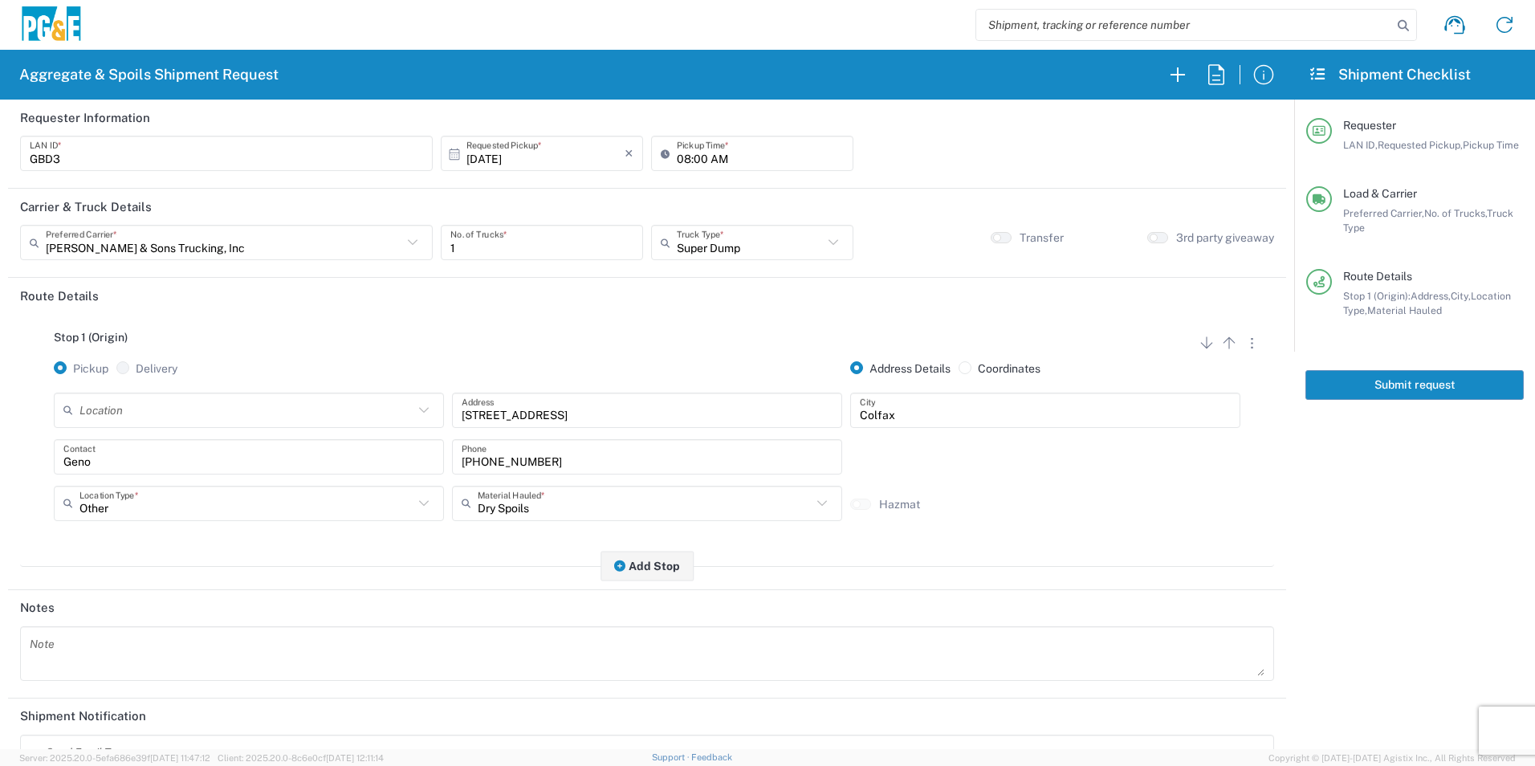
type input "35424355"
drag, startPoint x: 1395, startPoint y: 385, endPoint x: 1520, endPoint y: 488, distance: 162.5
click at [1395, 384] on button "Submit request" at bounding box center [1414, 385] width 218 height 30
